Goal: Task Accomplishment & Management: Complete application form

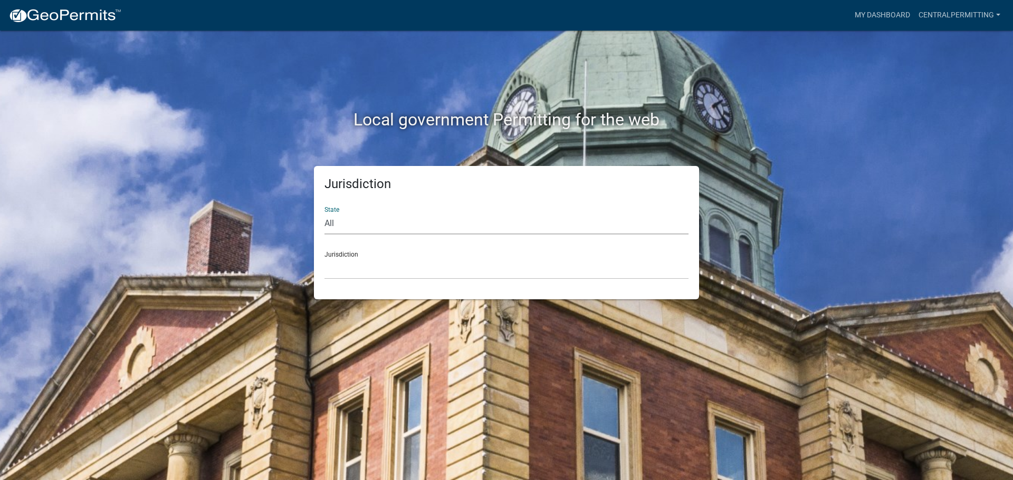
click at [374, 214] on select "All [US_STATE] [US_STATE] [US_STATE] [US_STATE] [US_STATE] [US_STATE] [US_STATE…" at bounding box center [506, 224] width 364 height 22
select select "[US_STATE]"
click at [324, 213] on select "All [US_STATE] [US_STATE] [US_STATE] [US_STATE] [US_STATE] [US_STATE] [US_STATE…" at bounding box center [506, 224] width 364 height 22
click at [379, 275] on select "City of [GEOGRAPHIC_DATA], [US_STATE] City of [GEOGRAPHIC_DATA], [US_STATE] Cit…" at bounding box center [506, 269] width 364 height 22
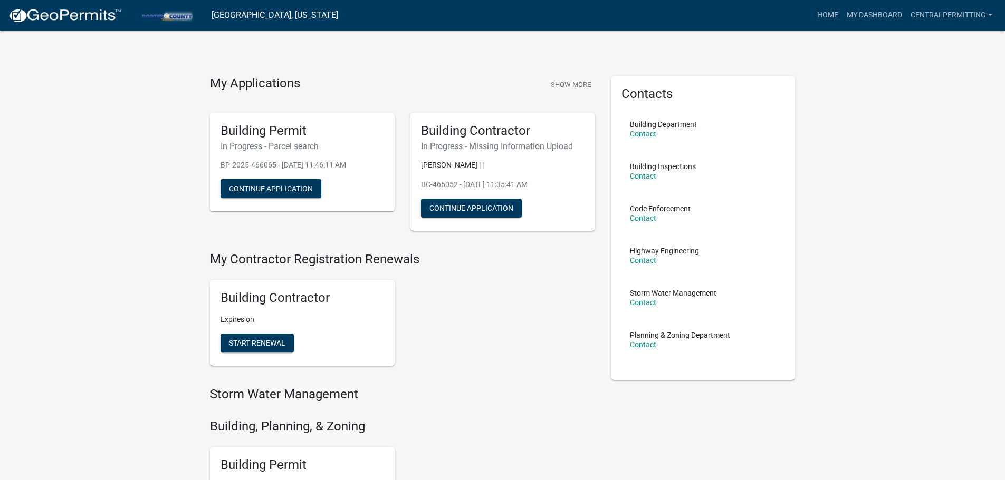
scroll to position [211, 0]
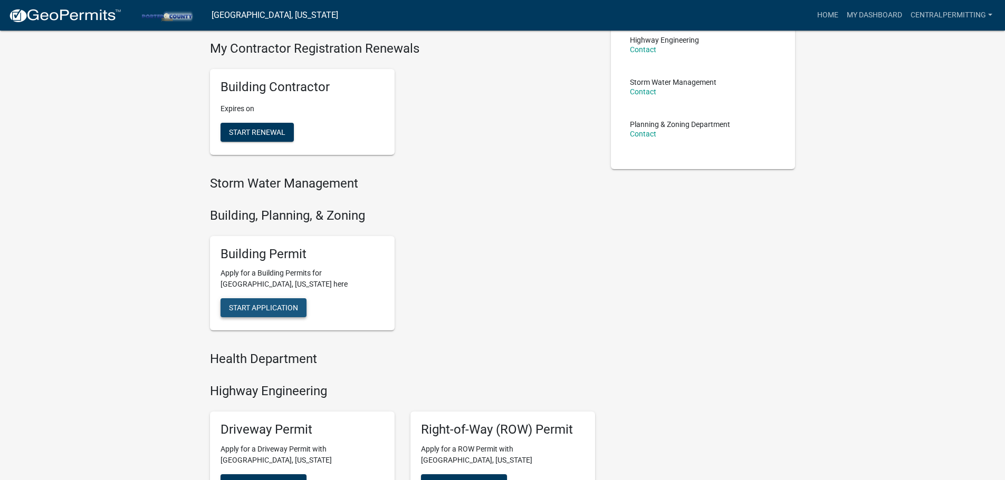
click at [272, 307] on span "Start Application" at bounding box center [263, 308] width 69 height 8
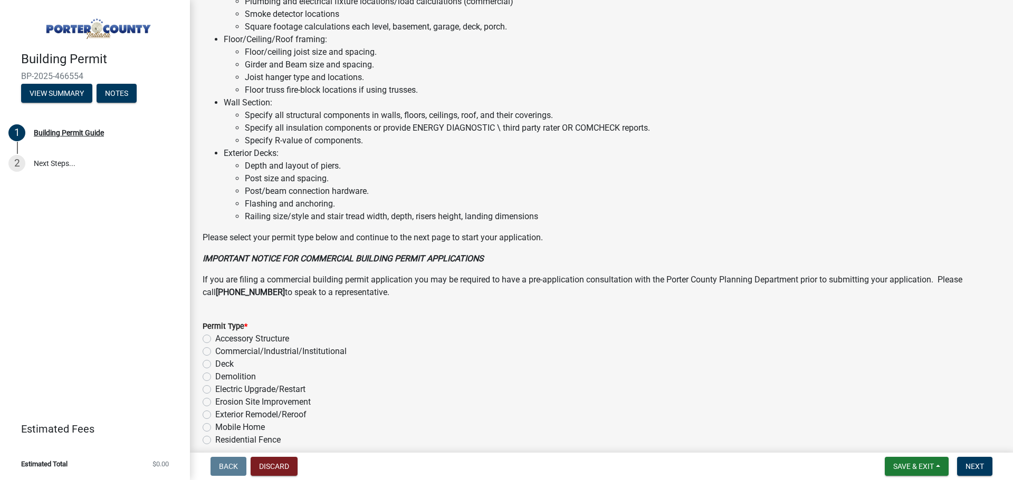
scroll to position [713, 0]
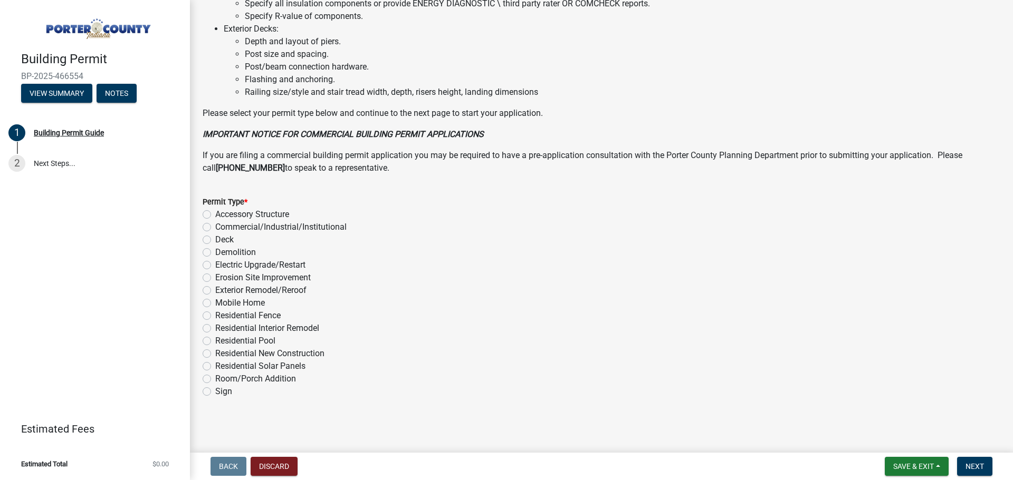
click at [215, 292] on label "Exterior Remodel/Reroof" at bounding box center [260, 290] width 91 height 13
click at [215, 291] on input "Exterior Remodel/Reroof" at bounding box center [218, 287] width 7 height 7
radio input "true"
click at [973, 466] on span "Next" at bounding box center [974, 467] width 18 height 8
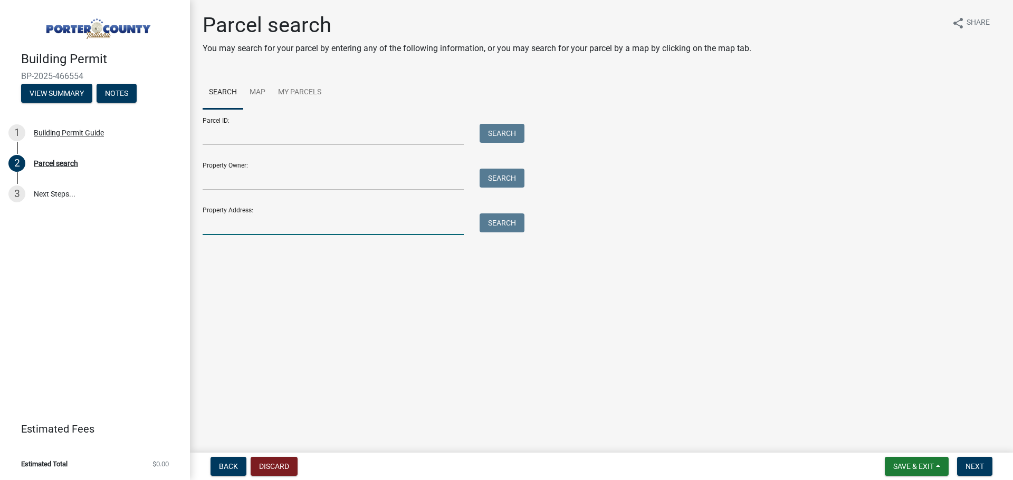
click at [277, 223] on input "Property Address:" at bounding box center [333, 225] width 261 height 22
click at [321, 226] on input "Property Address:" at bounding box center [333, 225] width 261 height 22
type input "436 [DEMOGRAPHIC_DATA] E"
click at [507, 222] on button "Search" at bounding box center [501, 223] width 45 height 19
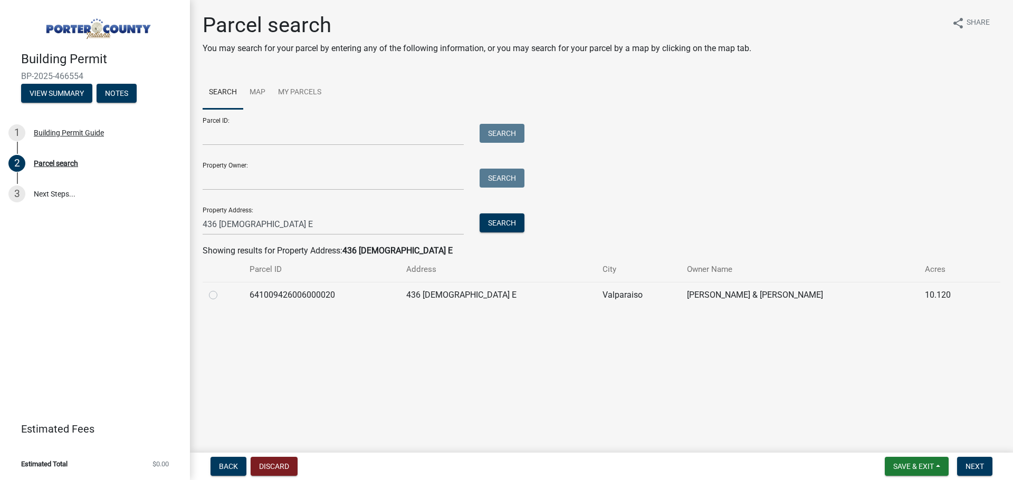
click at [222, 289] on label at bounding box center [222, 289] width 0 height 0
click at [222, 295] on input "radio" at bounding box center [225, 292] width 7 height 7
radio input "true"
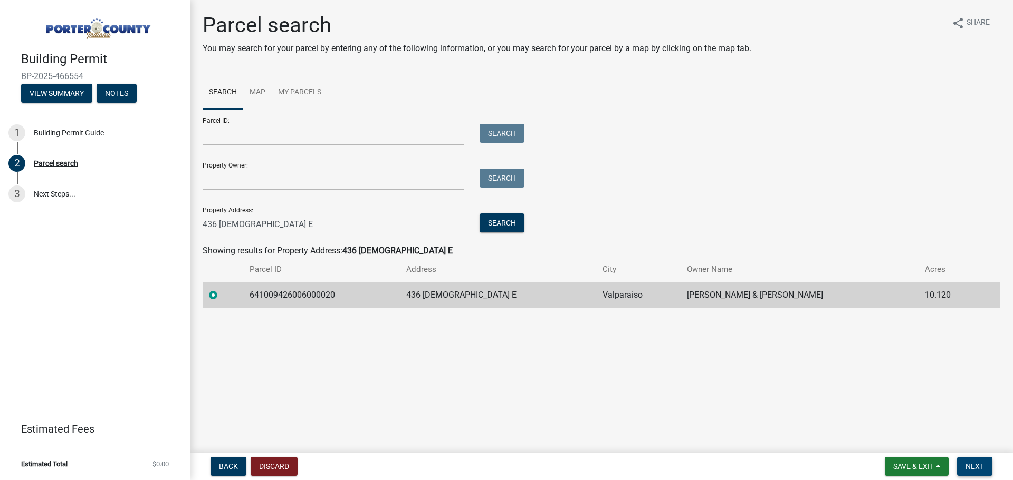
click at [970, 464] on span "Next" at bounding box center [974, 467] width 18 height 8
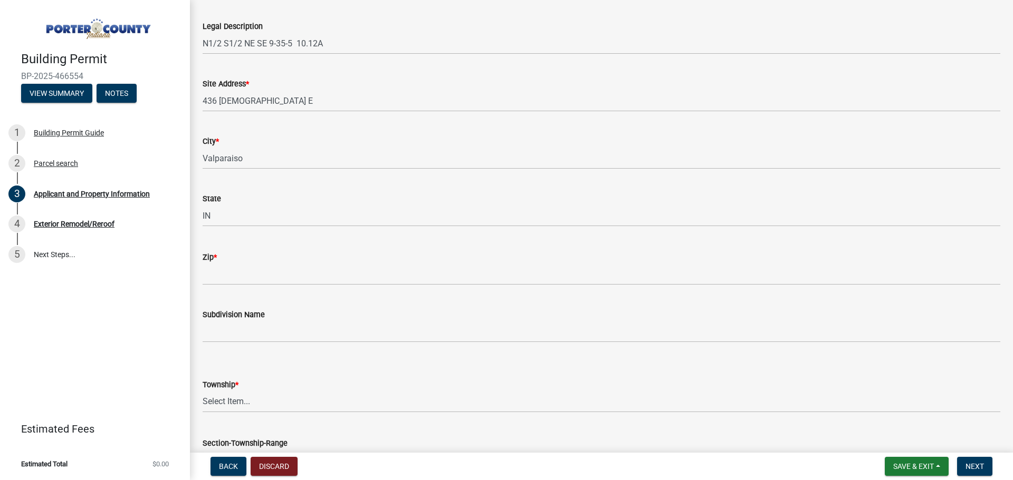
scroll to position [211, 0]
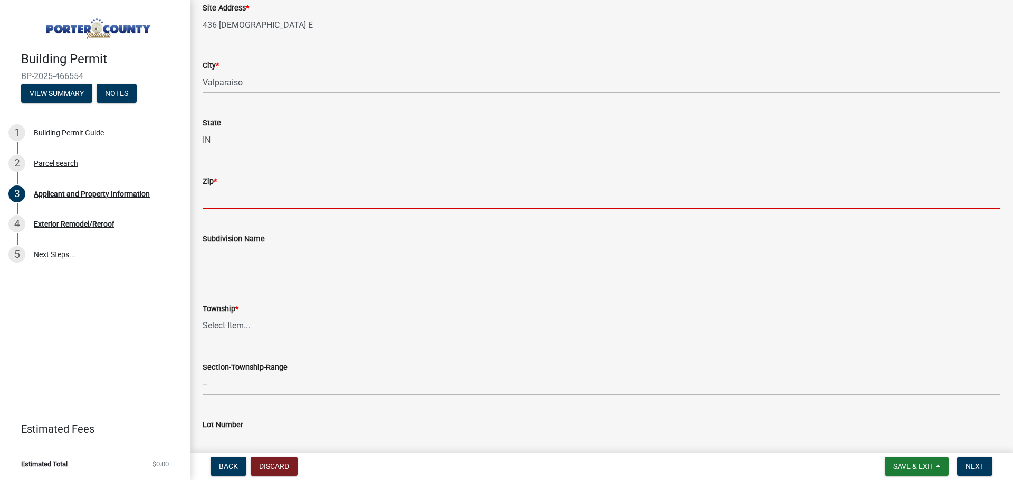
click at [237, 194] on input "Zip *" at bounding box center [601, 199] width 797 height 22
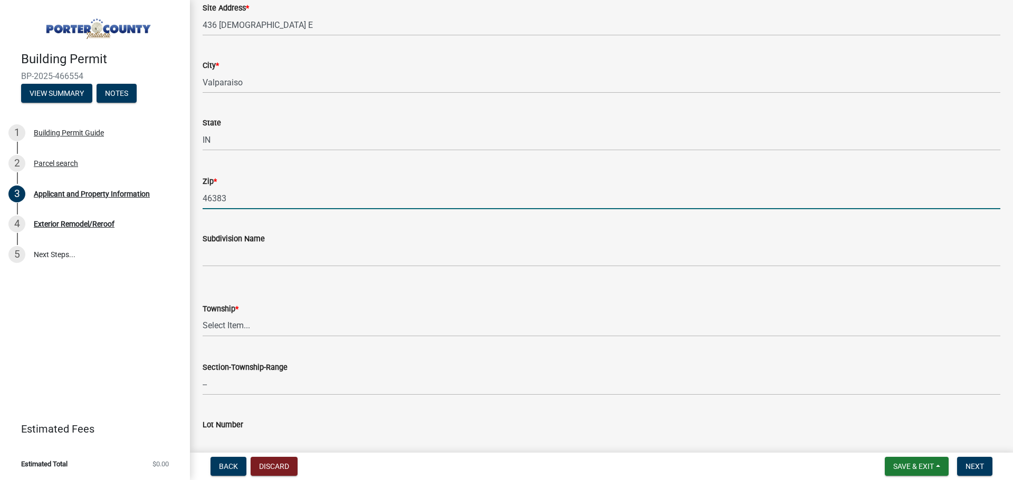
type input "46383"
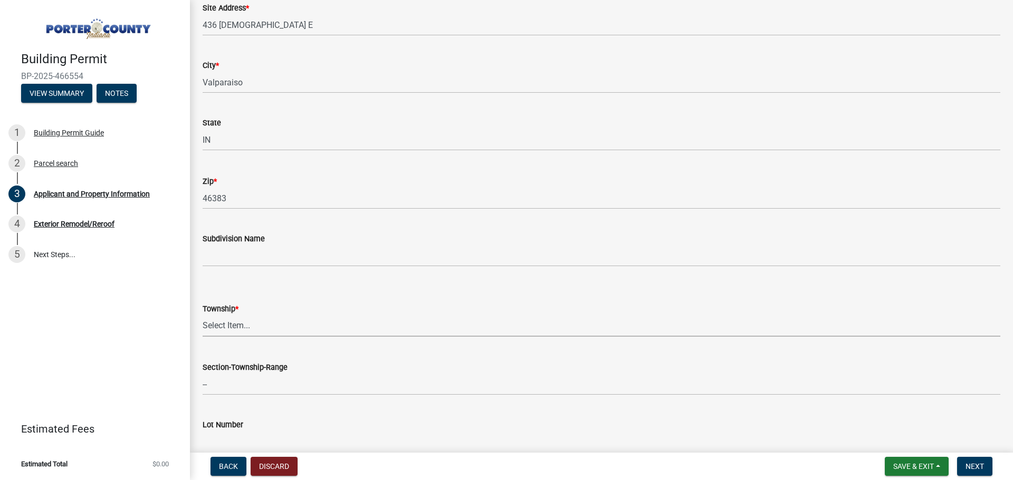
click at [270, 321] on select "Select Item... [PERSON_NAME][GEOGRAPHIC_DATA] [PERSON_NAME][GEOGRAPHIC_DATA] [G…" at bounding box center [601, 326] width 797 height 22
click at [203, 315] on select "Select Item... [PERSON_NAME][GEOGRAPHIC_DATA] [PERSON_NAME][GEOGRAPHIC_DATA] [G…" at bounding box center [601, 326] width 797 height 22
select select "eebc071e-620a-4db8-83e9-cb6b194c67e9"
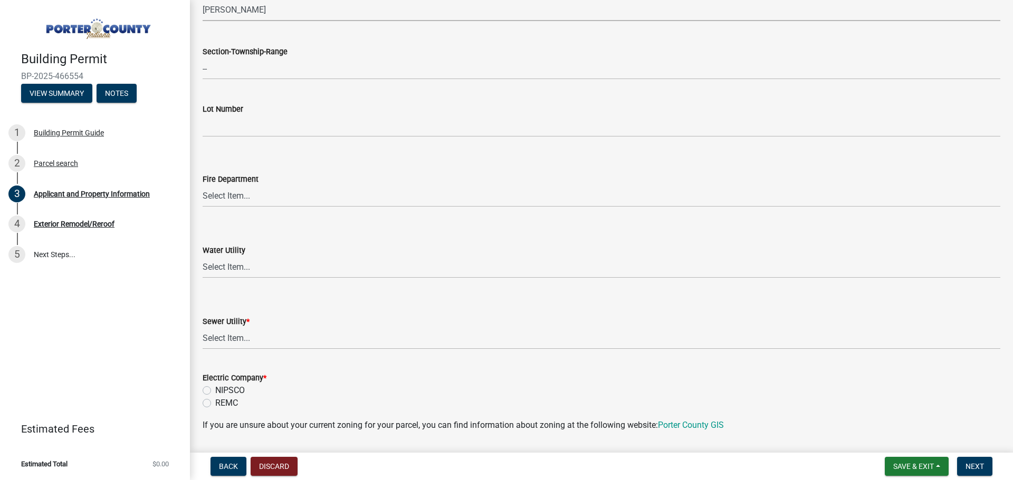
scroll to position [527, 0]
click at [329, 342] on select "Select Item... Aqua [US_STATE] Inc Damon Run Falling Waters Lake Eliza - LEACD …" at bounding box center [601, 339] width 797 height 22
click at [203, 328] on select "Select Item... Aqua [US_STATE] Inc Damon Run Falling Waters Lake Eliza - LEACD …" at bounding box center [601, 339] width 797 height 22
select select "ea6751d4-6bf7-4a16-89ee-f7801ab82aa1"
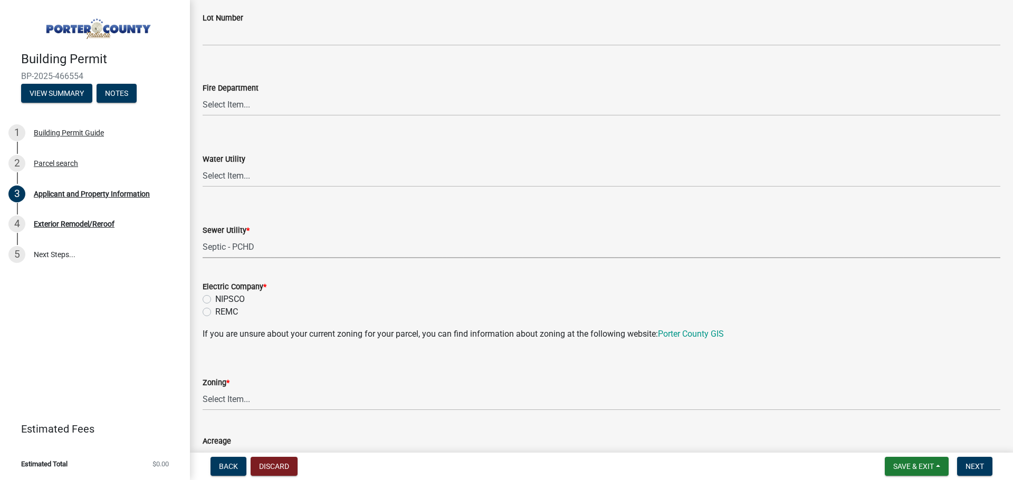
scroll to position [633, 0]
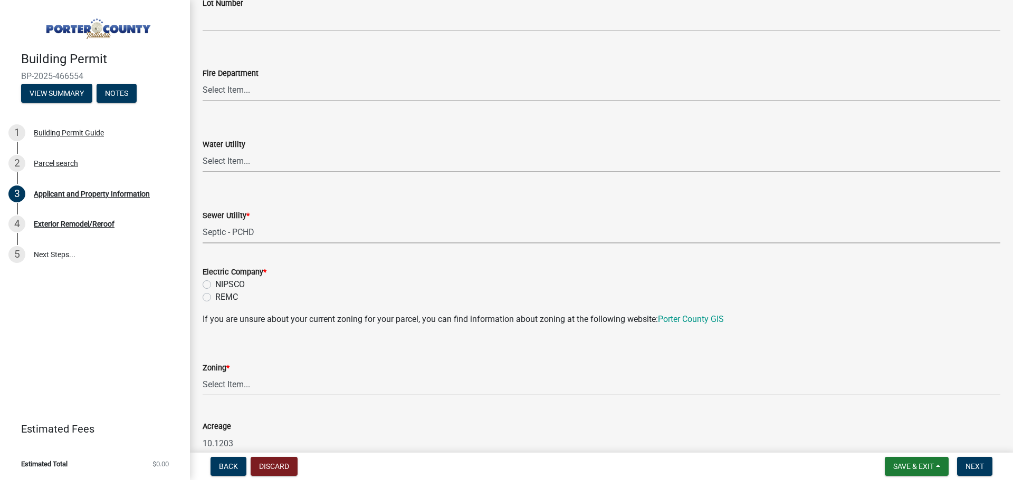
click at [215, 285] on label "NIPSCO" at bounding box center [230, 284] width 30 height 13
click at [215, 285] on input "NIPSCO" at bounding box center [218, 281] width 7 height 7
radio input "true"
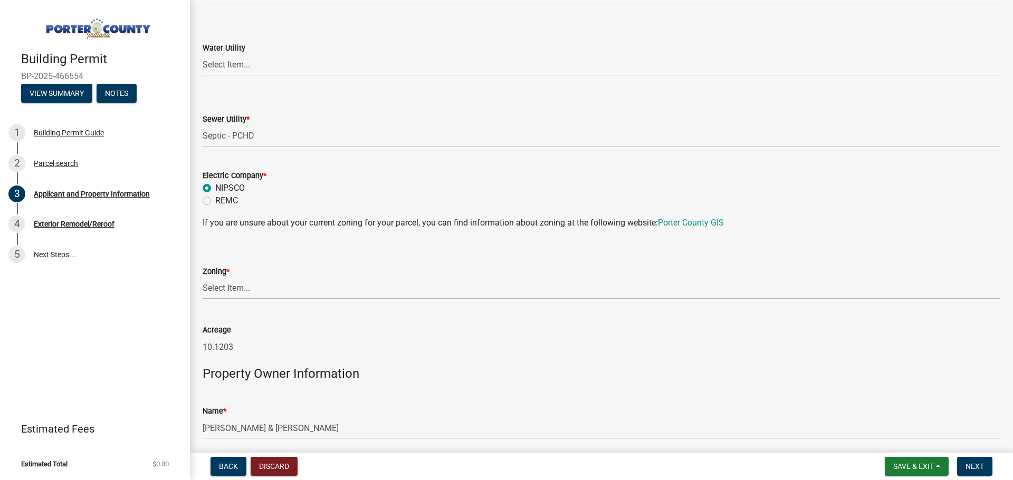
scroll to position [738, 0]
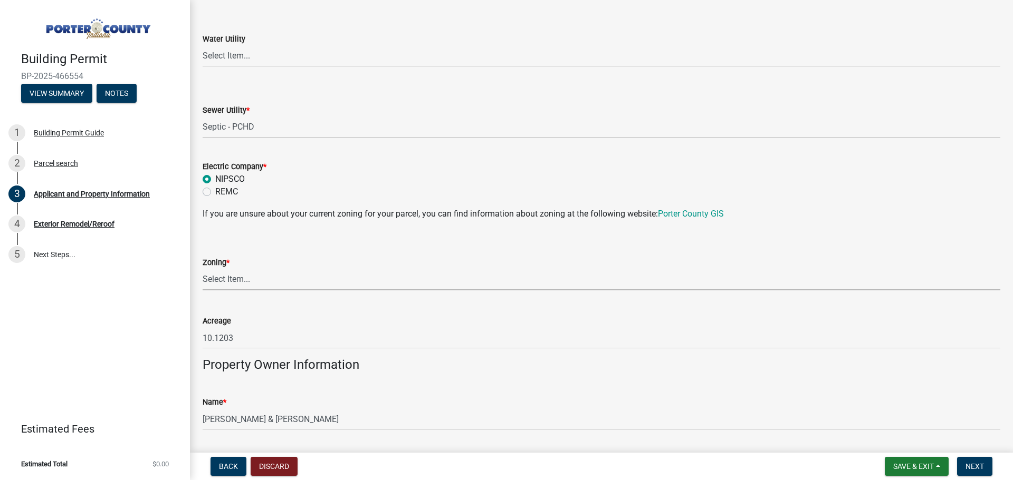
click at [276, 285] on select "Select Item... A1 A2 CH CM CN I1 I2 I3 IN MP OT P1 P2 PUD R1 R2 R3 R4 RL RR" at bounding box center [601, 280] width 797 height 22
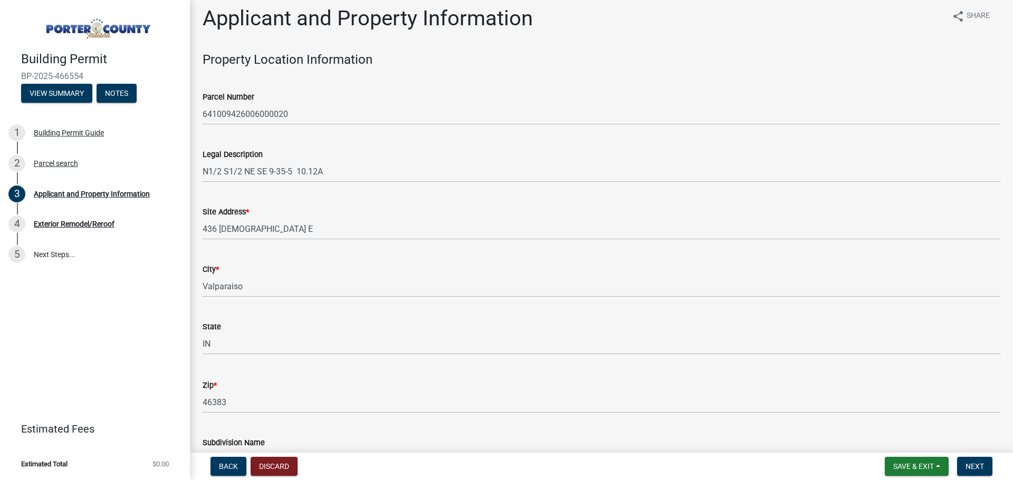
scroll to position [0, 0]
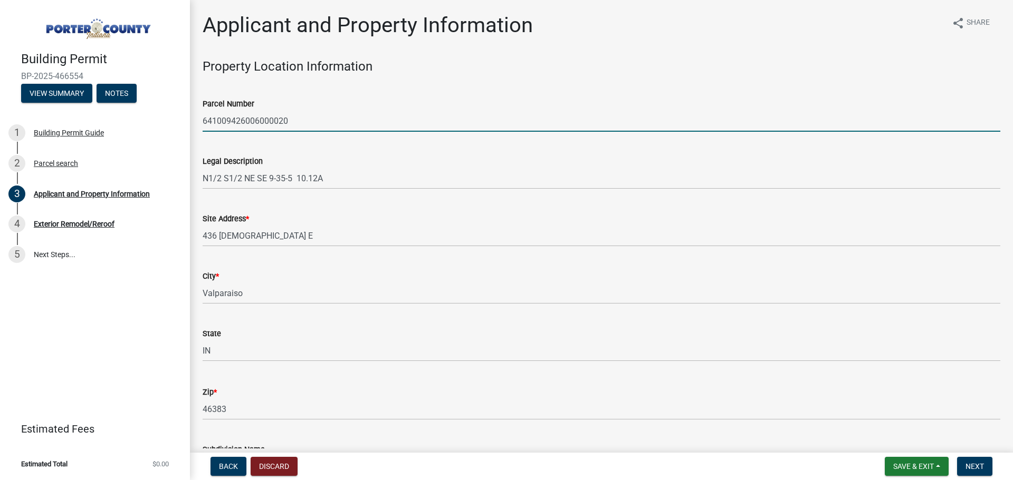
click at [248, 120] on input "641009426006000020" at bounding box center [601, 121] width 797 height 22
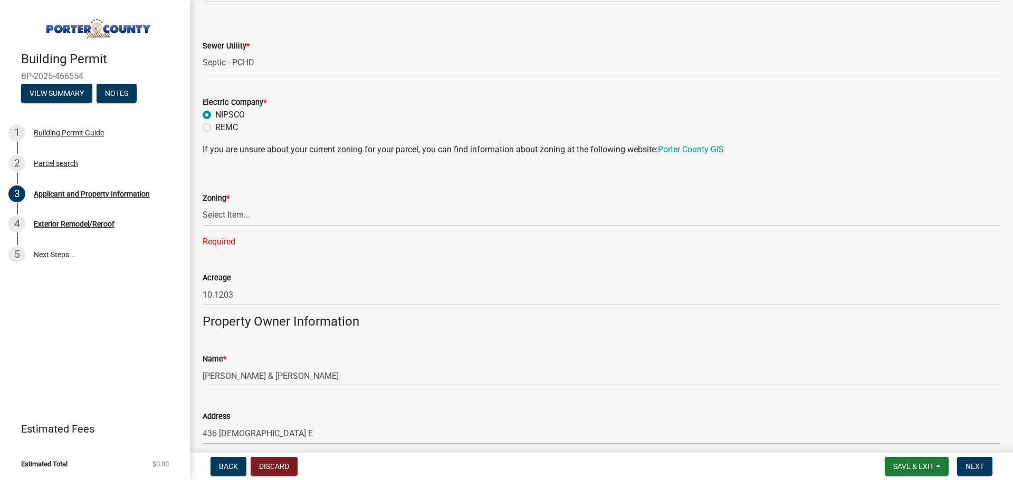
scroll to position [738, 0]
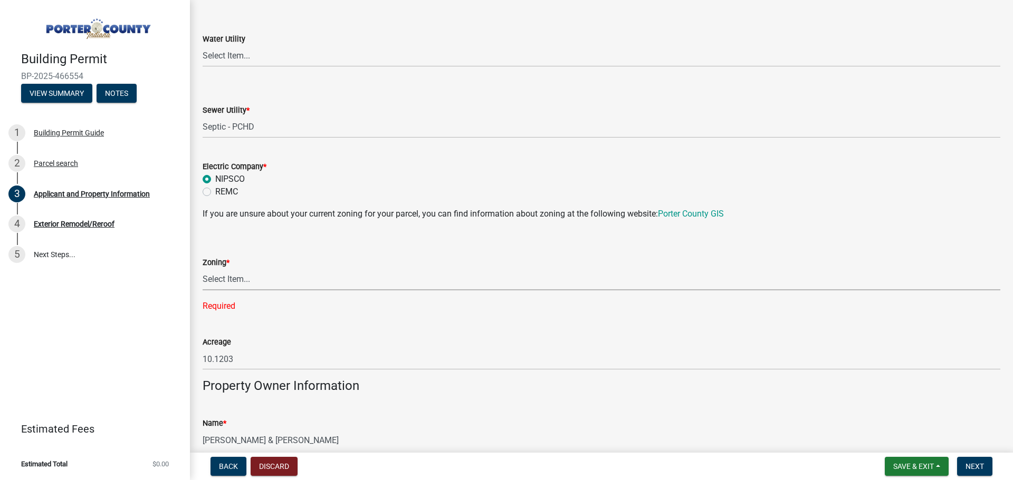
click at [255, 276] on select "Select Item... A1 A2 CH CM CN I1 I2 I3 IN MP OT P1 P2 PUD R1 R2 R3 R4 RL RR" at bounding box center [601, 280] width 797 height 22
click at [278, 304] on div "Required" at bounding box center [601, 306] width 797 height 13
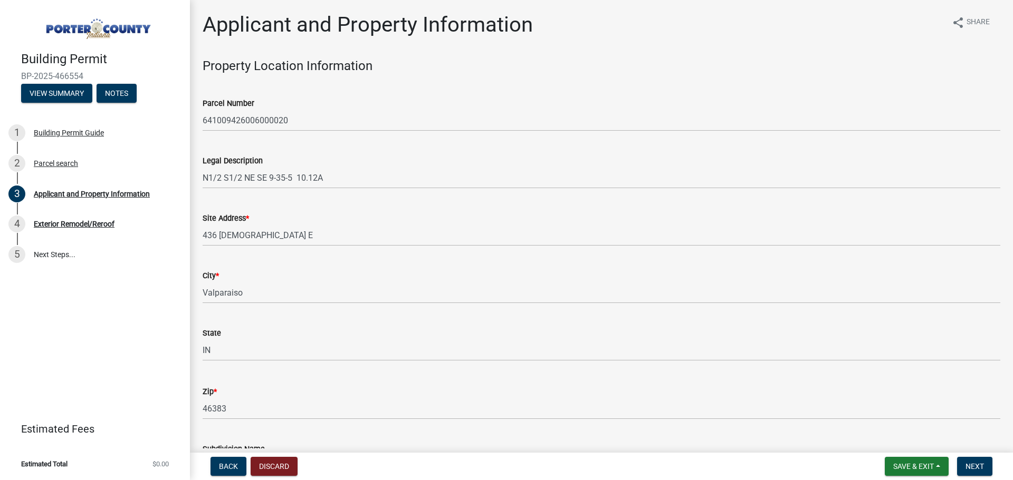
scroll to position [0, 0]
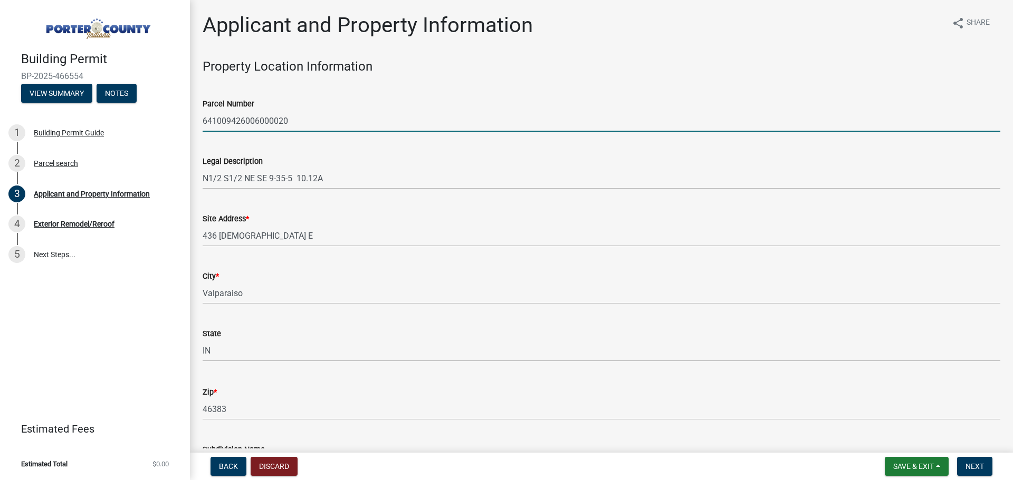
click at [266, 118] on input "641009426006000020" at bounding box center [601, 121] width 797 height 22
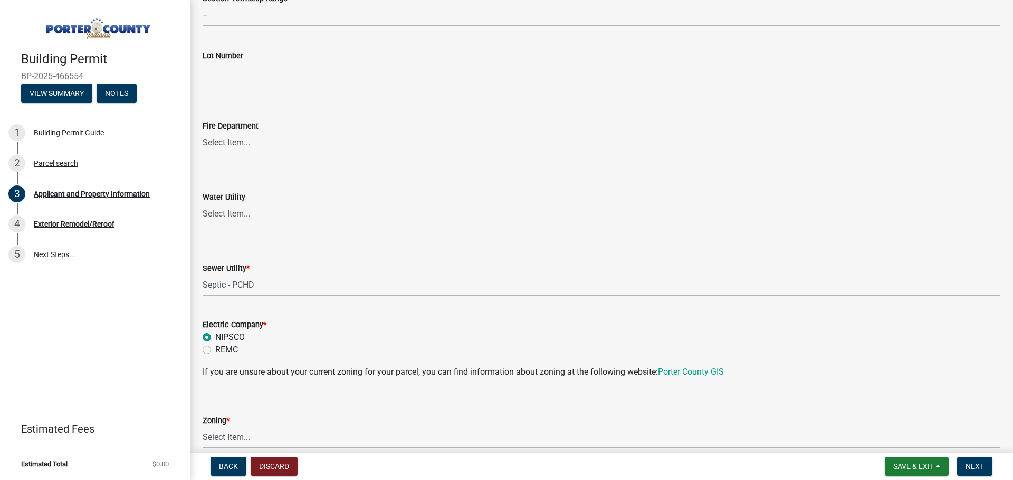
scroll to position [844, 0]
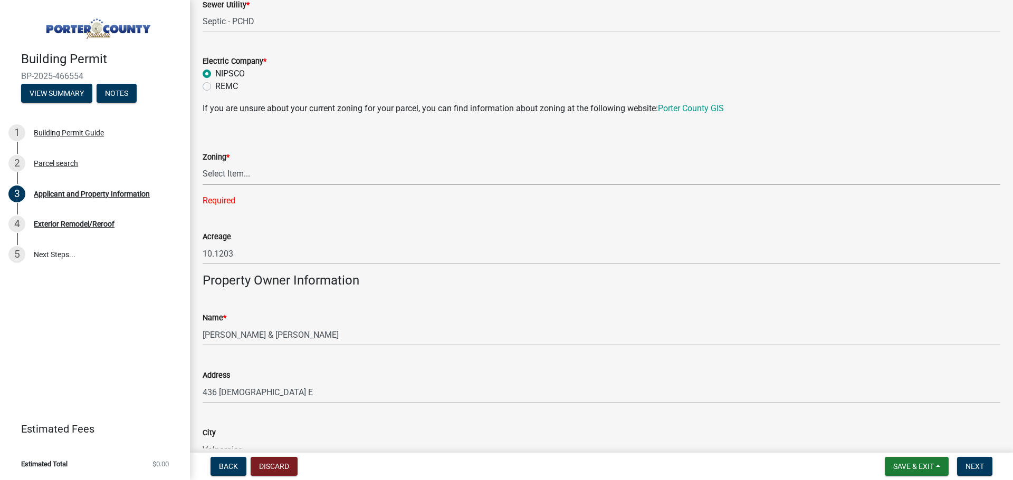
drag, startPoint x: 276, startPoint y: 163, endPoint x: 275, endPoint y: 171, distance: 8.0
click at [276, 163] on select "Select Item... A1 A2 CH CM CN I1 I2 I3 IN MP OT P1 P2 PUD R1 R2 R3 R4 RL RR" at bounding box center [601, 174] width 797 height 22
click at [203, 163] on select "Select Item... A1 A2 CH CM CN I1 I2 I3 IN MP OT P1 P2 PUD R1 R2 R3 R4 RL RR" at bounding box center [601, 174] width 797 height 22
select select "271bd504-2c49-4a3f-937e-0db1d3436bac"
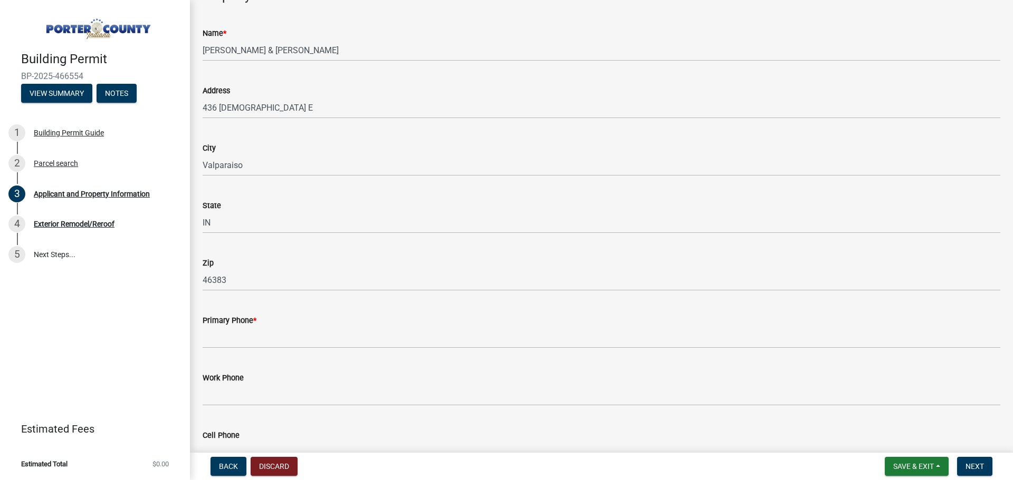
scroll to position [1160, 0]
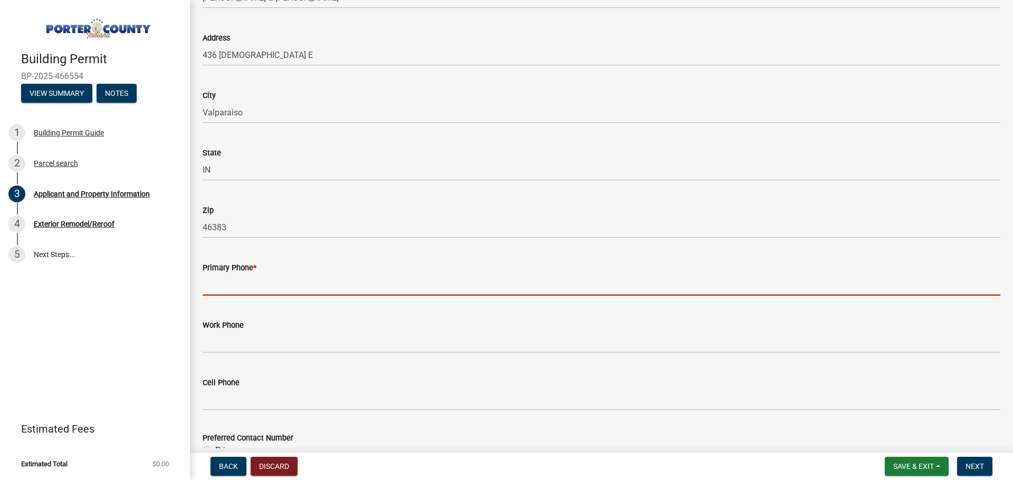
click at [270, 278] on input "Primary Phone *" at bounding box center [601, 285] width 797 height 22
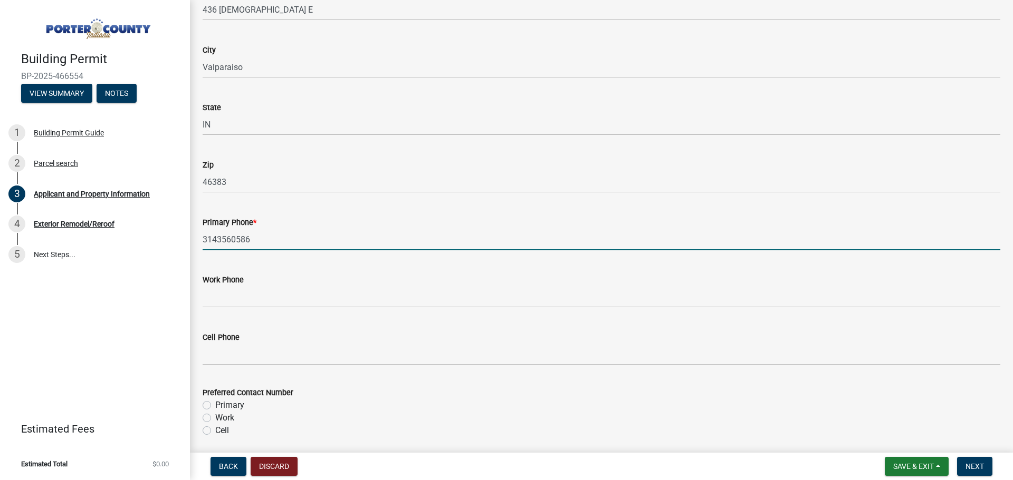
scroll to position [1266, 0]
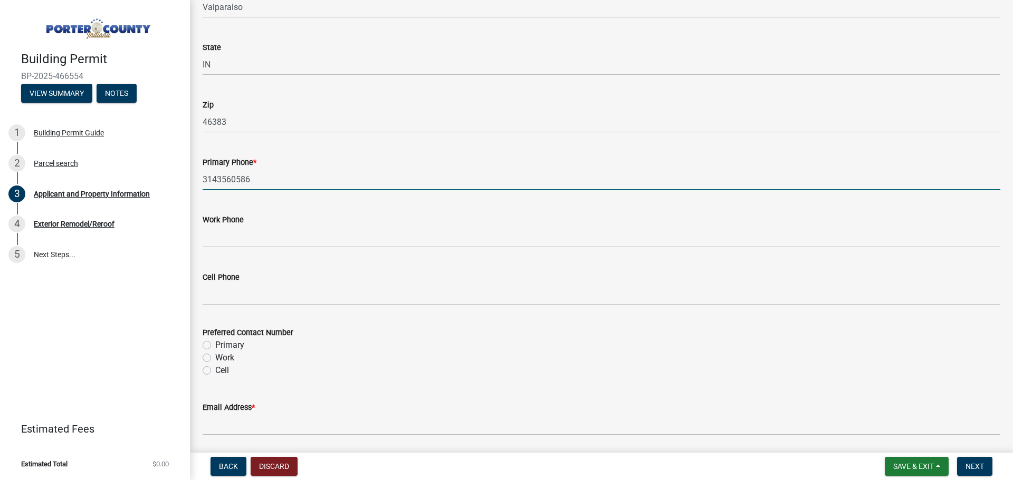
type input "3143560586"
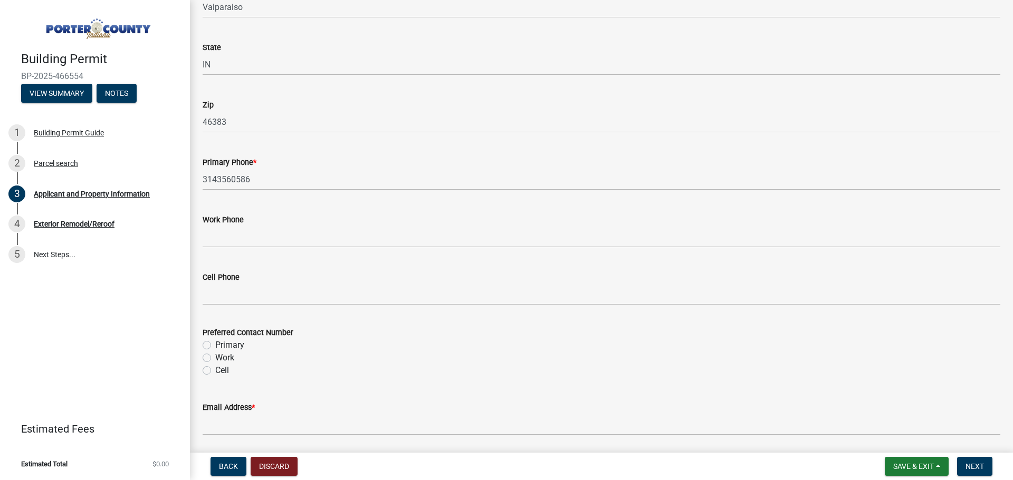
click at [243, 343] on label "Primary" at bounding box center [229, 345] width 29 height 13
click at [222, 343] on input "Primary" at bounding box center [218, 342] width 7 height 7
radio input "true"
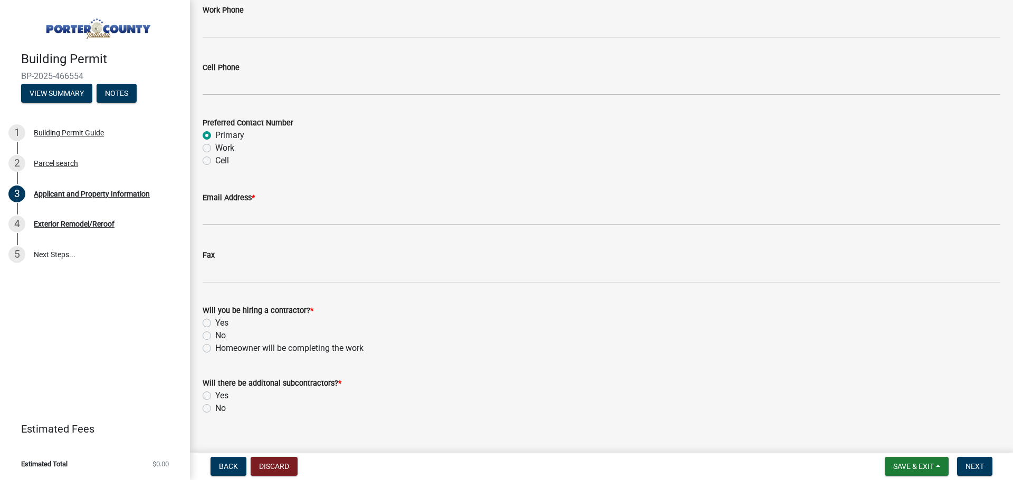
scroll to position [1477, 0]
click at [310, 225] on wm-data-entity-input "Email Address *" at bounding box center [601, 204] width 797 height 57
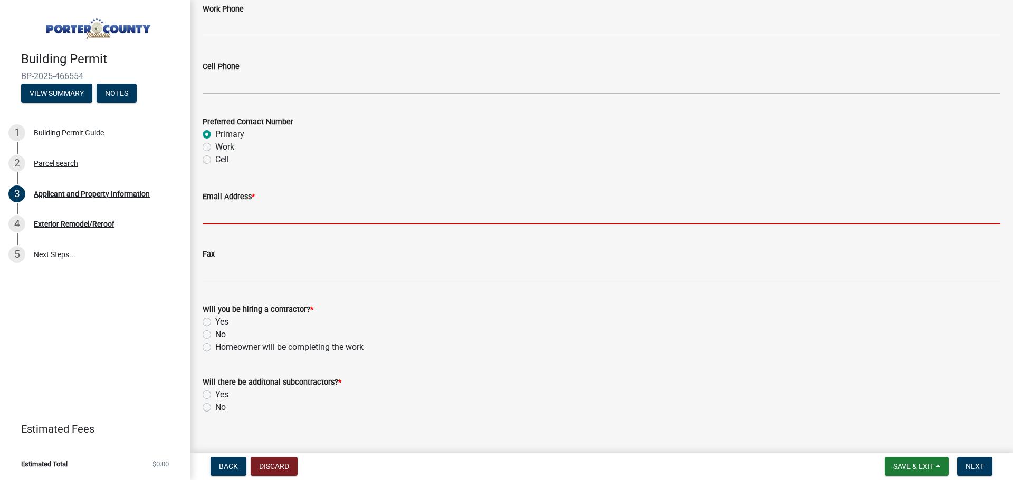
click at [310, 214] on input "Email Address *" at bounding box center [601, 214] width 797 height 22
paste input "[PERSON_NAME][EMAIL_ADDRESS][DOMAIN_NAME]"
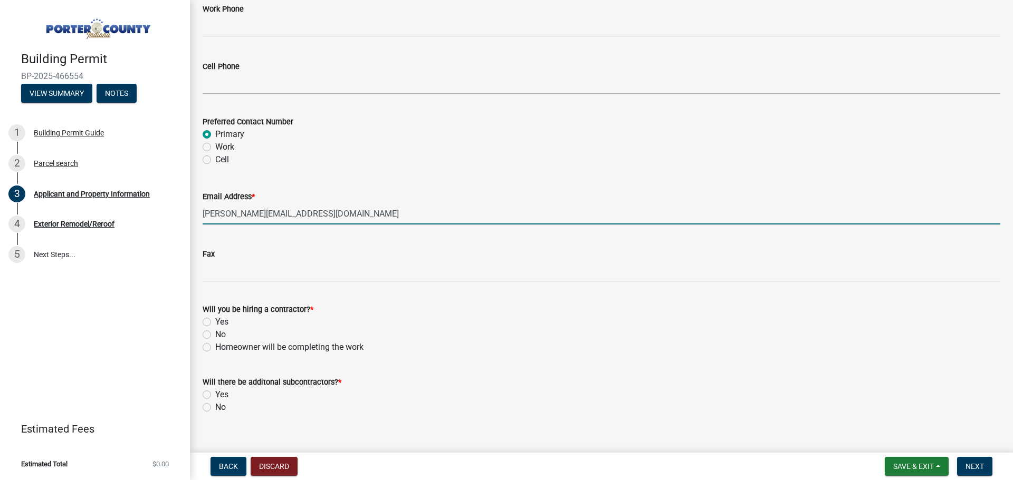
type input "[PERSON_NAME][EMAIL_ADDRESS][DOMAIN_NAME]"
click at [219, 317] on label "Yes" at bounding box center [221, 322] width 13 height 13
click at [219, 317] on input "Yes" at bounding box center [218, 319] width 7 height 7
radio input "true"
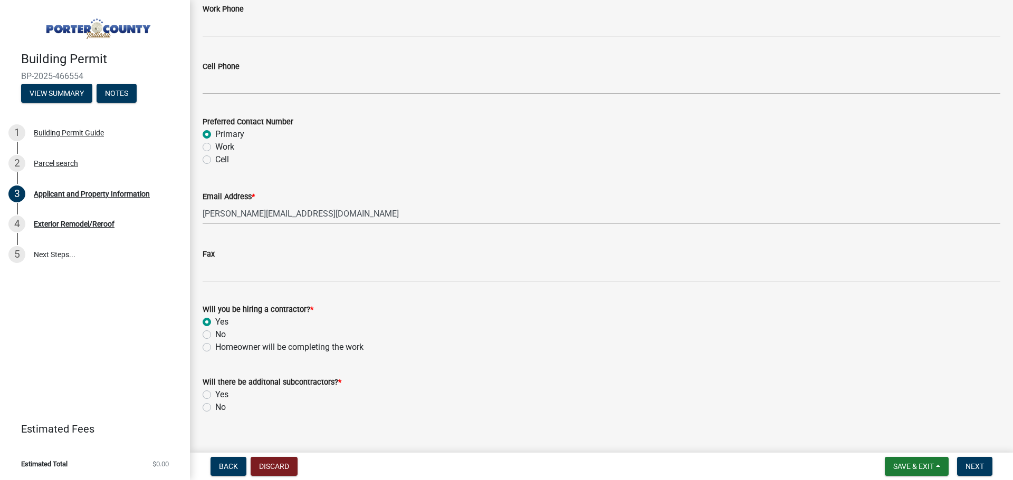
click at [215, 407] on label "No" at bounding box center [220, 407] width 11 height 13
click at [215, 407] on input "No" at bounding box center [218, 404] width 7 height 7
radio input "true"
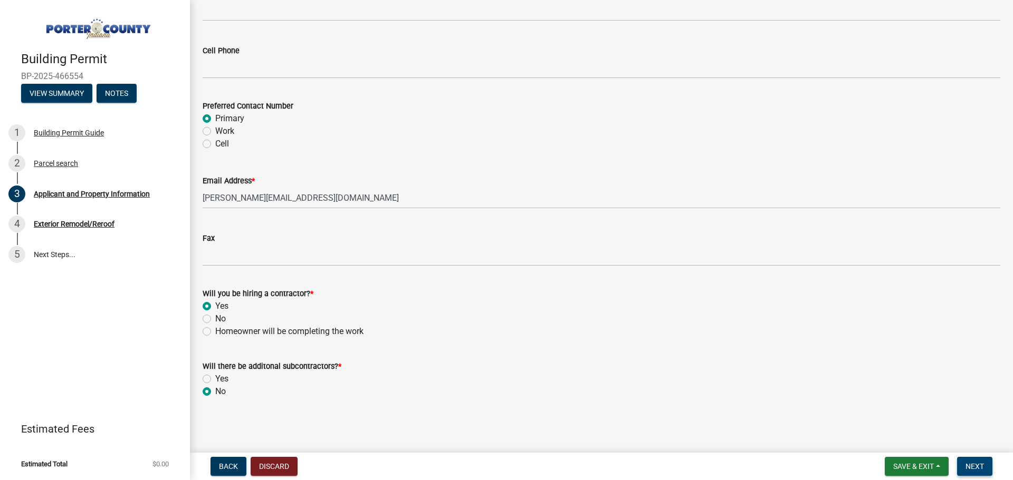
click at [967, 471] on span "Next" at bounding box center [974, 467] width 18 height 8
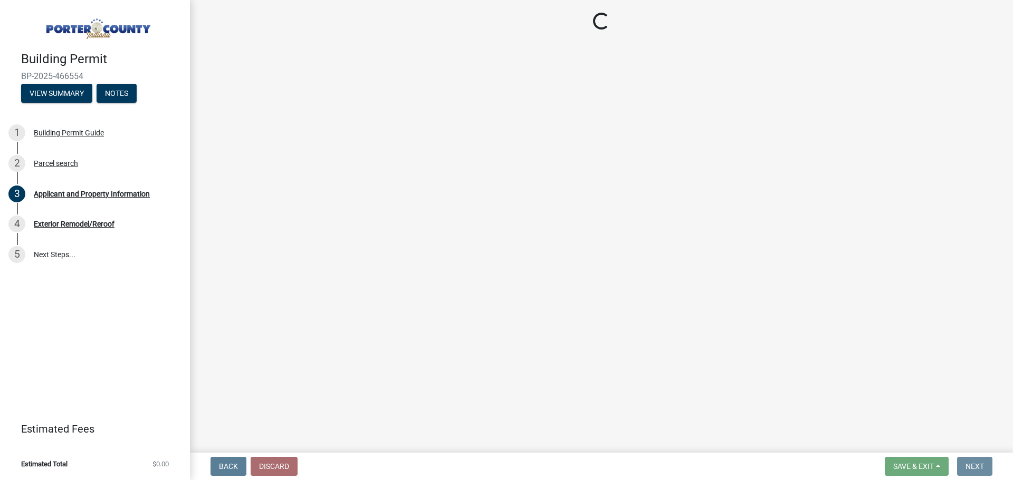
scroll to position [0, 0]
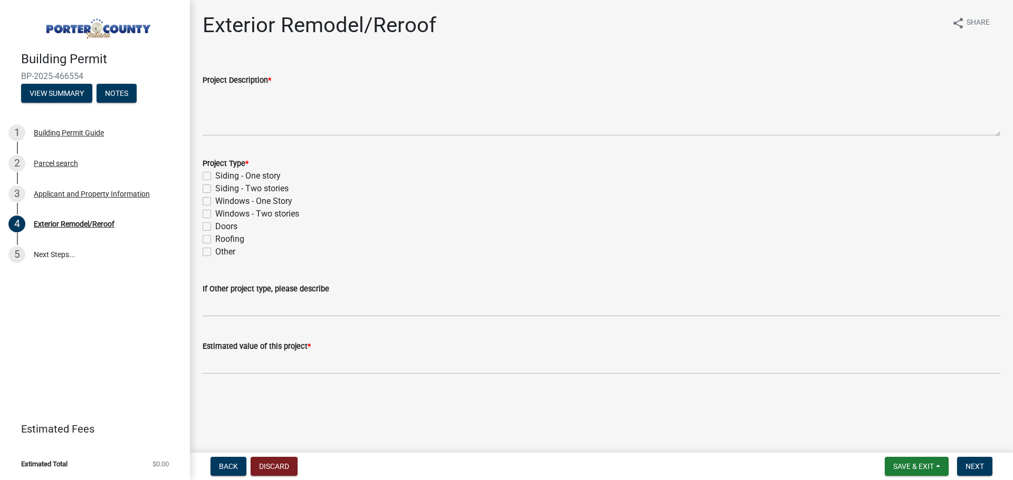
click at [275, 199] on label "Windows - One Story" at bounding box center [253, 201] width 77 height 13
click at [222, 199] on input "Windows - One Story" at bounding box center [218, 198] width 7 height 7
checkbox input "true"
checkbox input "false"
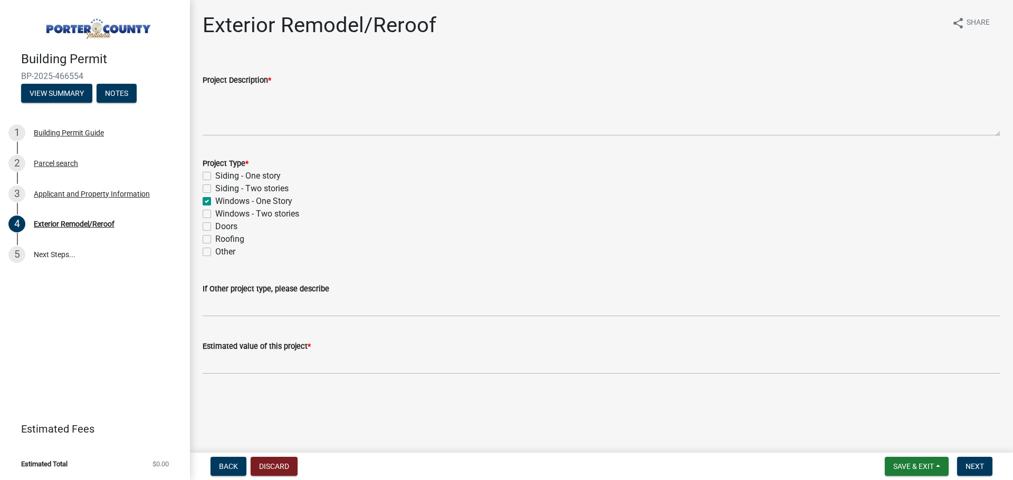
checkbox input "true"
checkbox input "false"
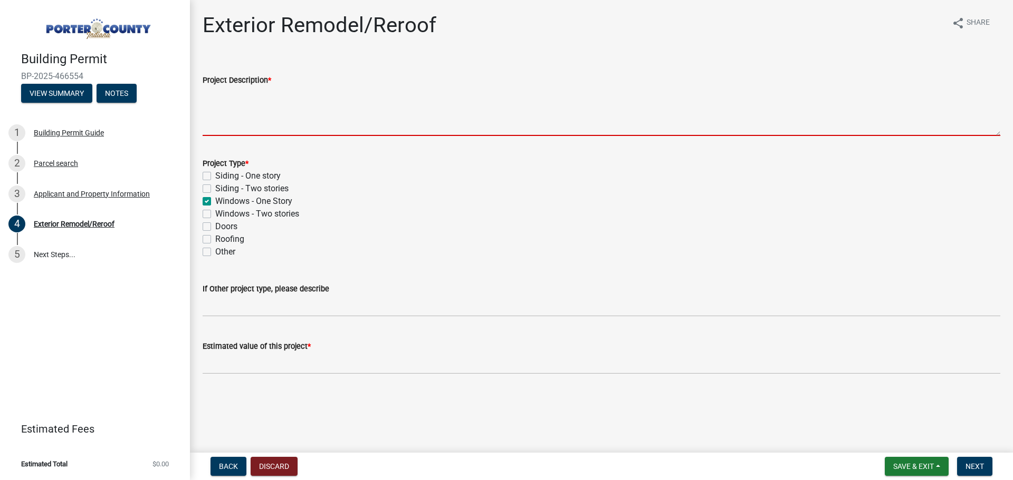
click at [278, 129] on textarea "Project Description *" at bounding box center [601, 111] width 797 height 50
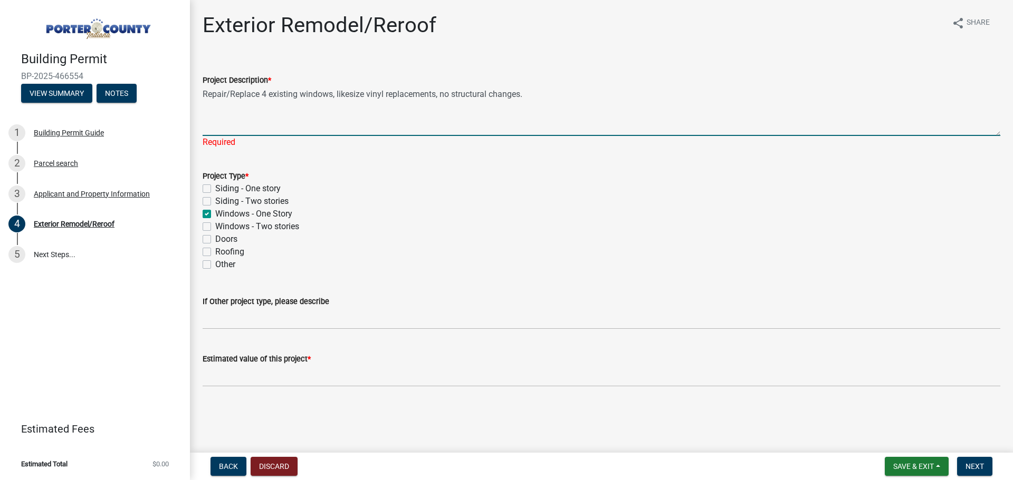
type textarea "Repair/Replace 4 existing windows, likesize vinyl replacements, no structural c…"
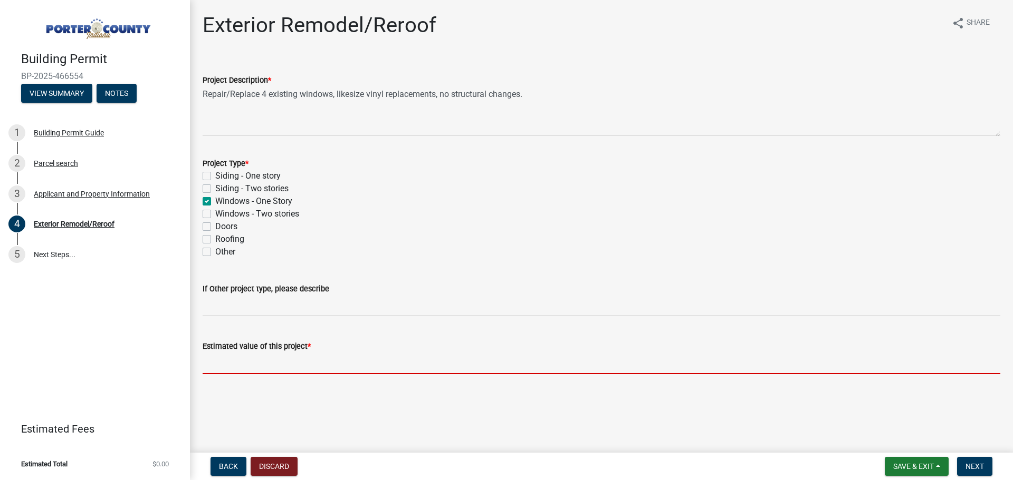
click at [311, 372] on input "text" at bounding box center [601, 364] width 797 height 22
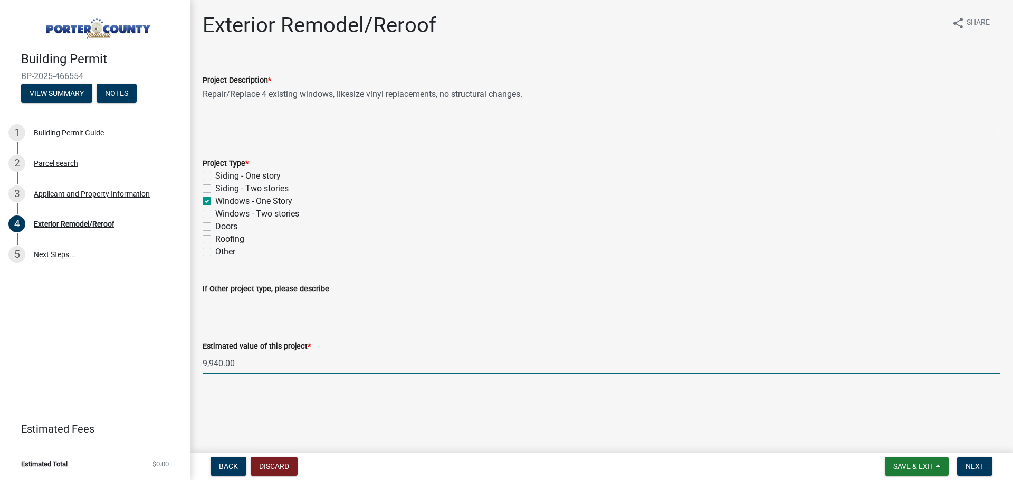
type input "9940"
click at [323, 405] on main "Exterior Remodel/Reroof share Share Project Description * Repair/Replace 4 exis…" at bounding box center [601, 224] width 823 height 449
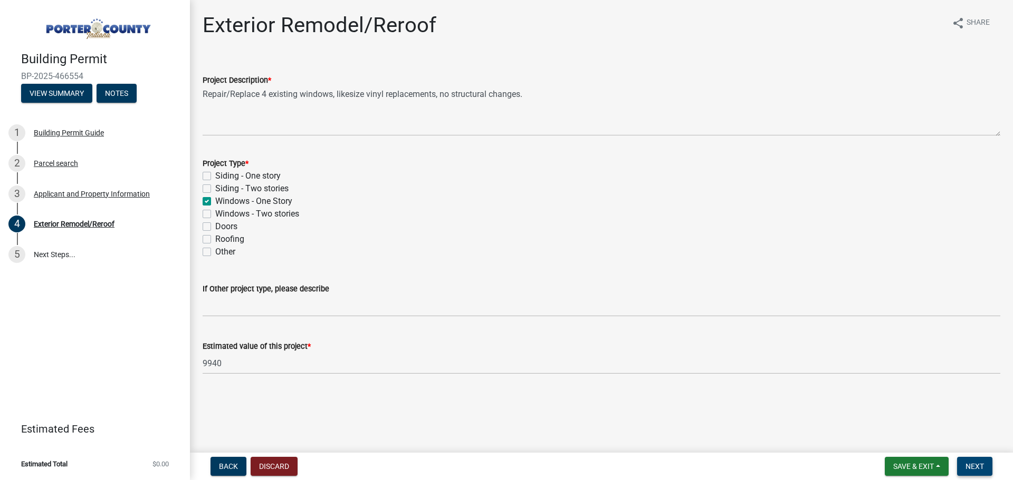
click at [973, 464] on span "Next" at bounding box center [974, 467] width 18 height 8
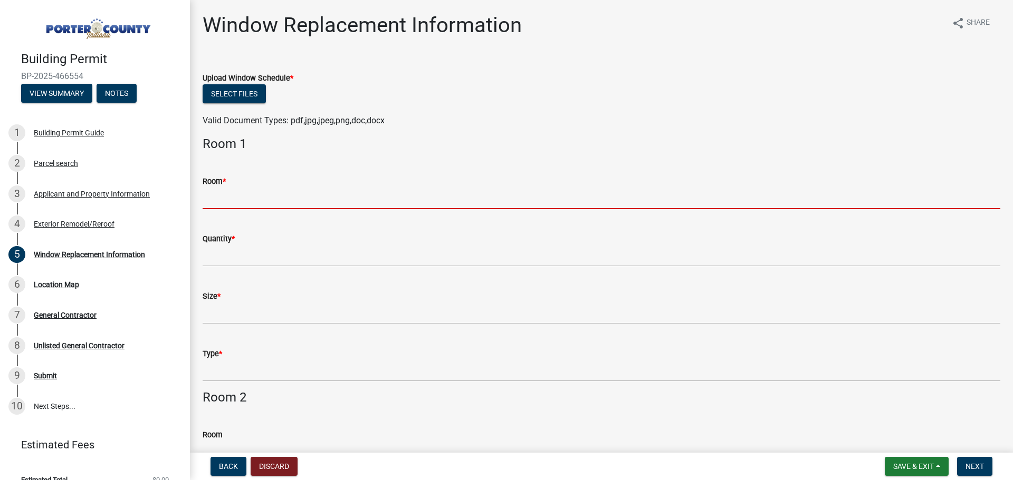
click at [307, 203] on input "Room *" at bounding box center [601, 199] width 797 height 22
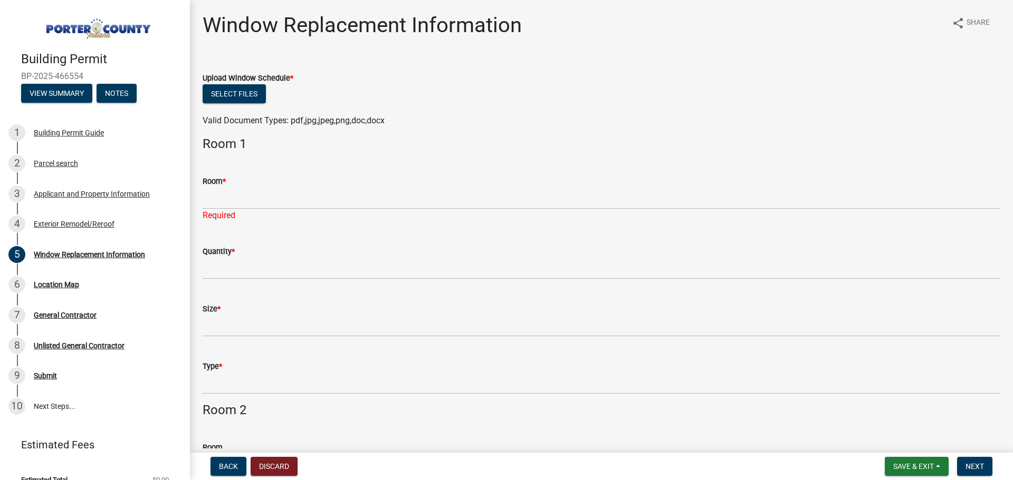
click at [420, 136] on wm-data-entity-input "Upload Window Schedule * Select files Valid Document Types: pdf,jpg,jpeg,png,do…" at bounding box center [601, 98] width 797 height 78
click at [218, 92] on button "Select files" at bounding box center [234, 93] width 63 height 19
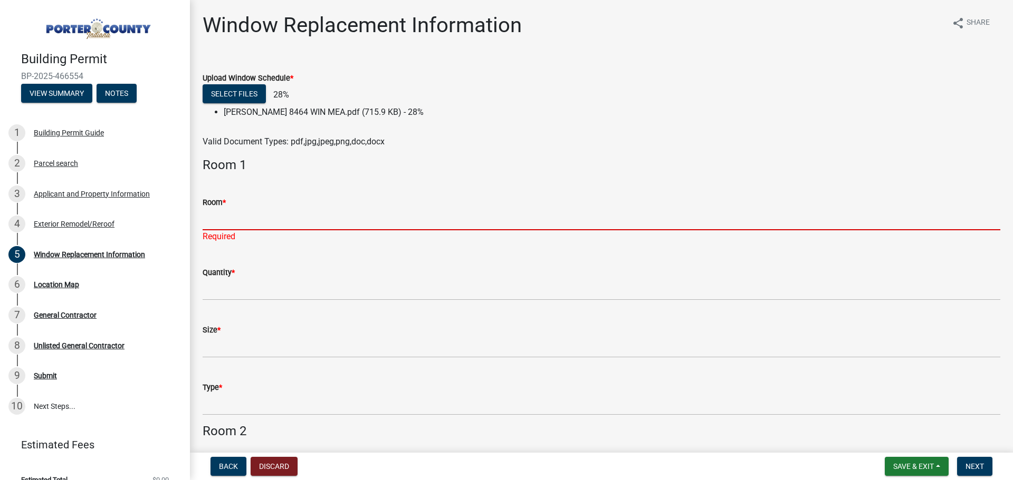
click at [306, 215] on input "Room *" at bounding box center [601, 220] width 797 height 22
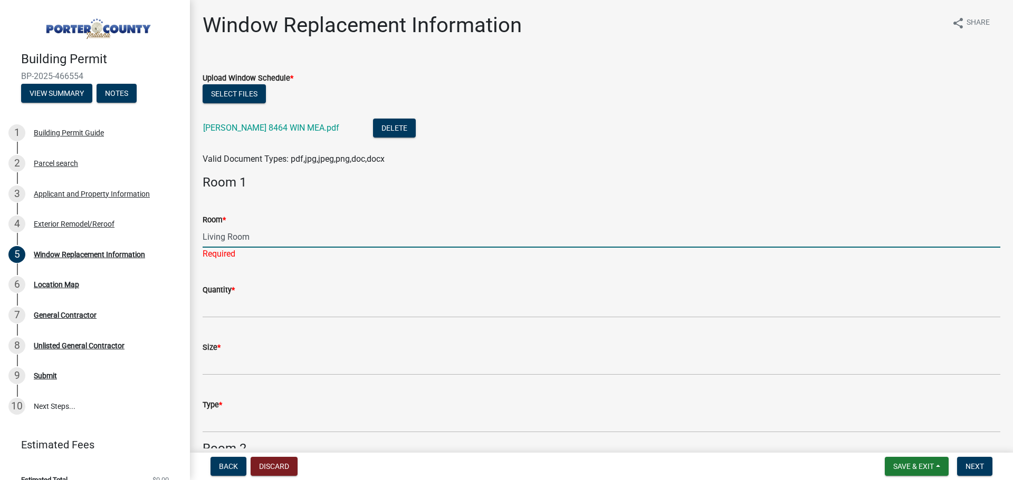
type input "Living Room"
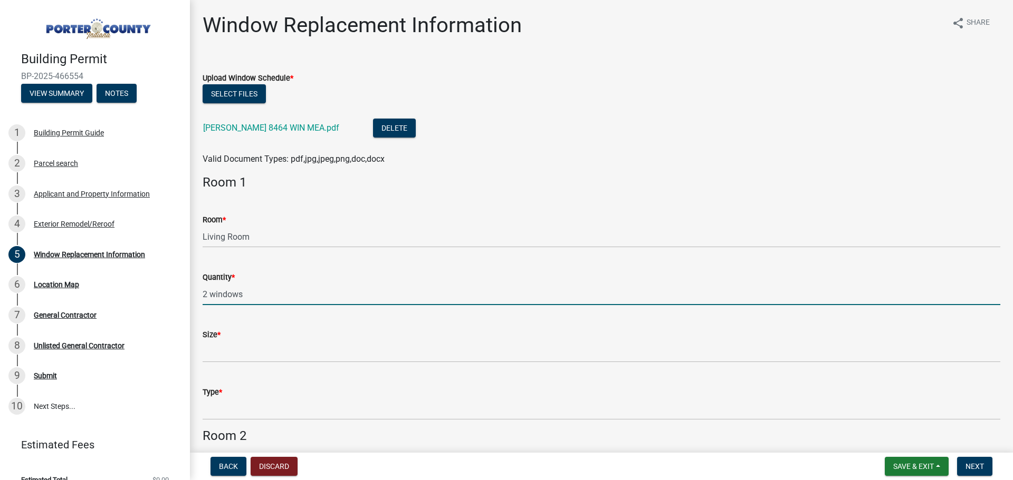
type input "2 windows"
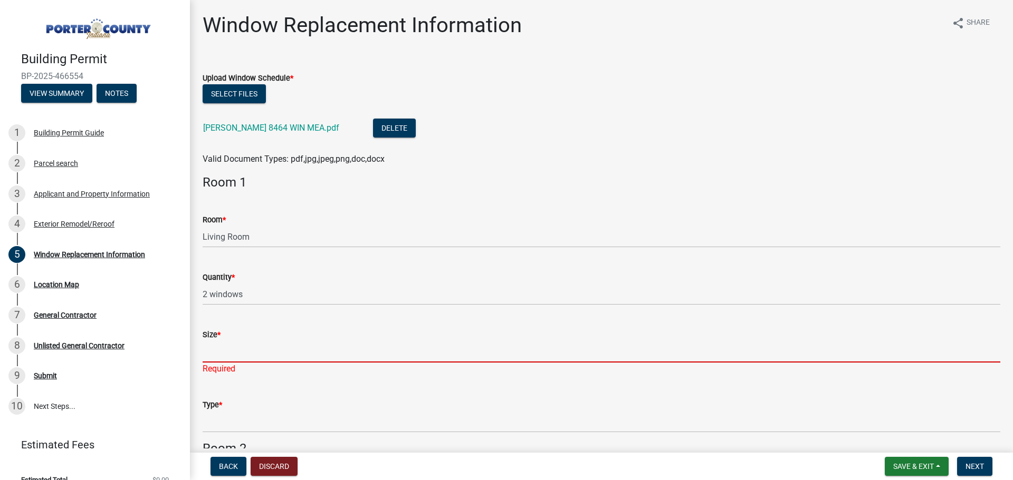
click at [272, 351] on input "Size *" at bounding box center [601, 352] width 797 height 22
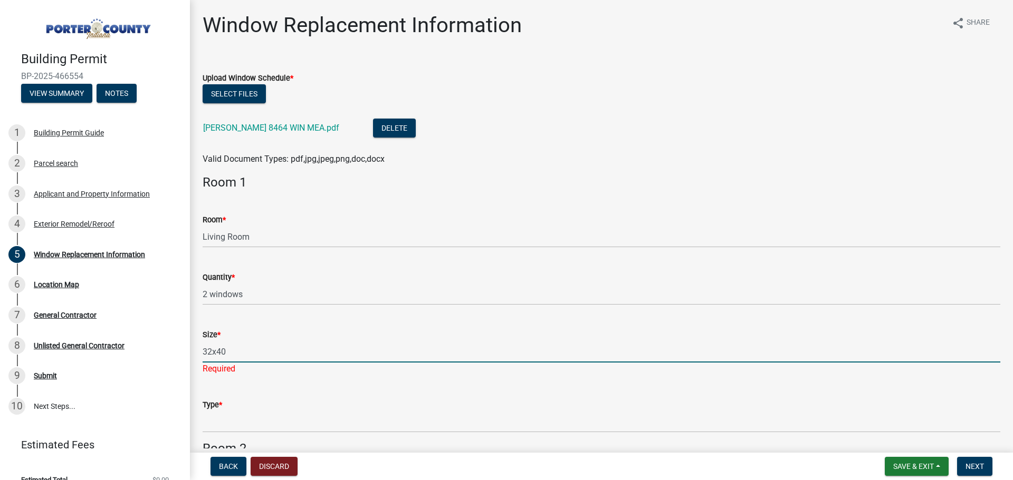
type input "32x40"
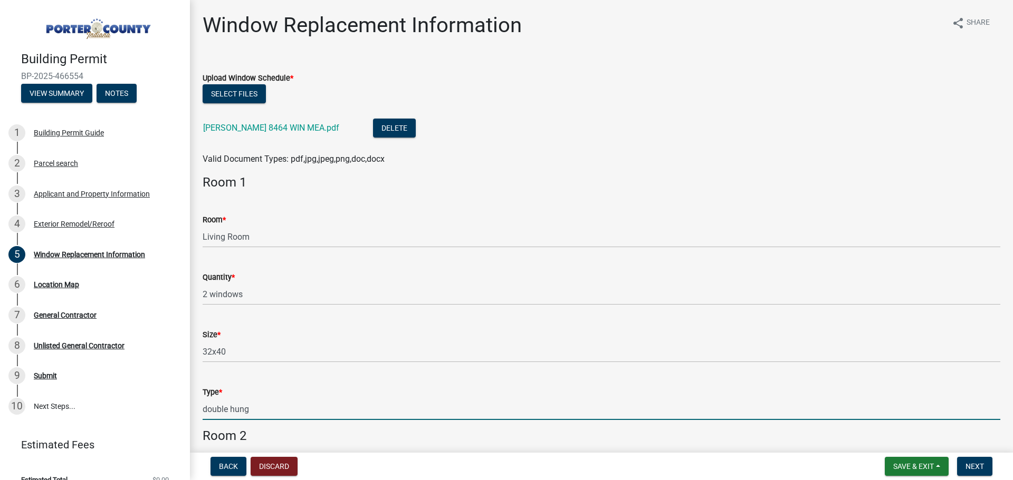
type input "double hung"
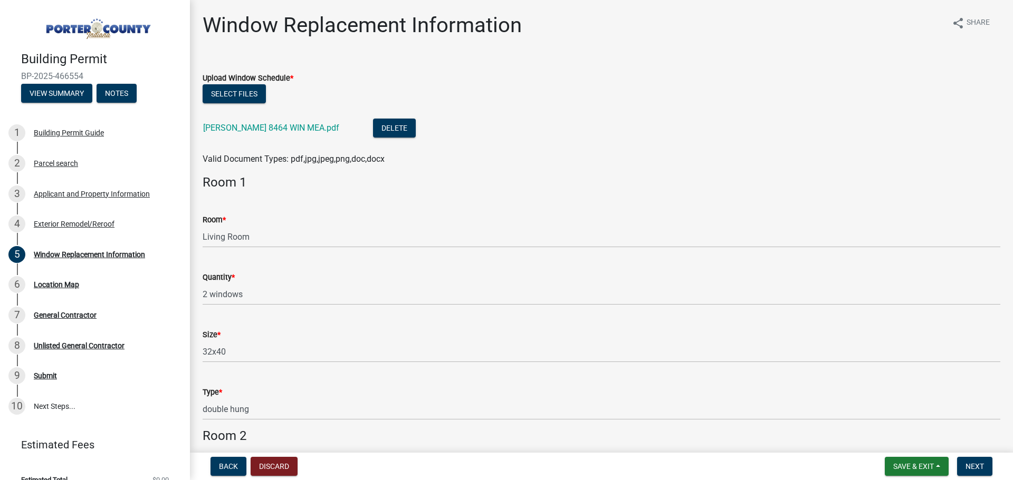
scroll to position [266, 0]
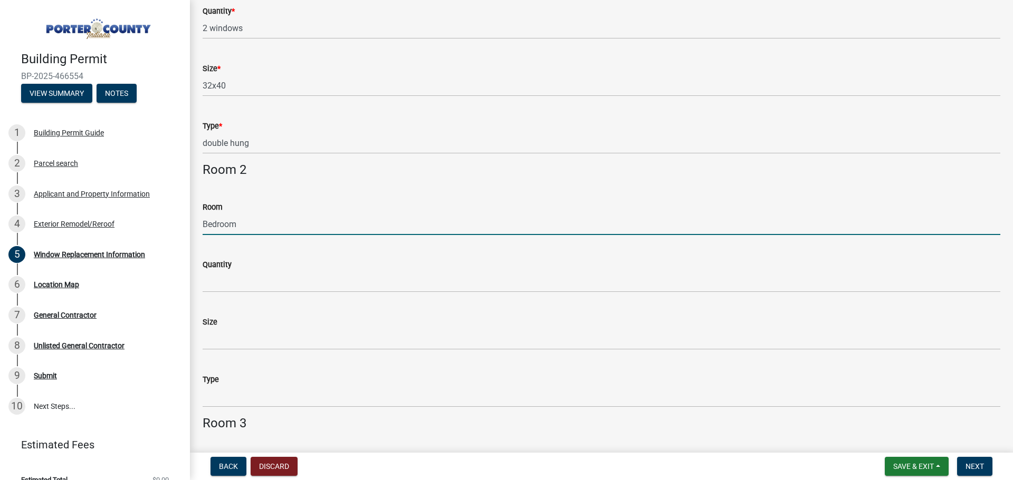
type input "Bedroom"
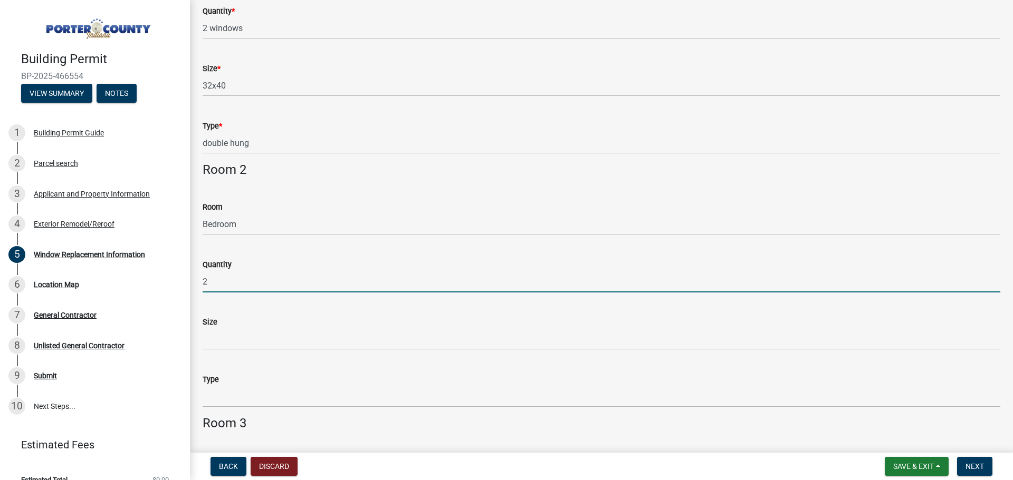
type input "2"
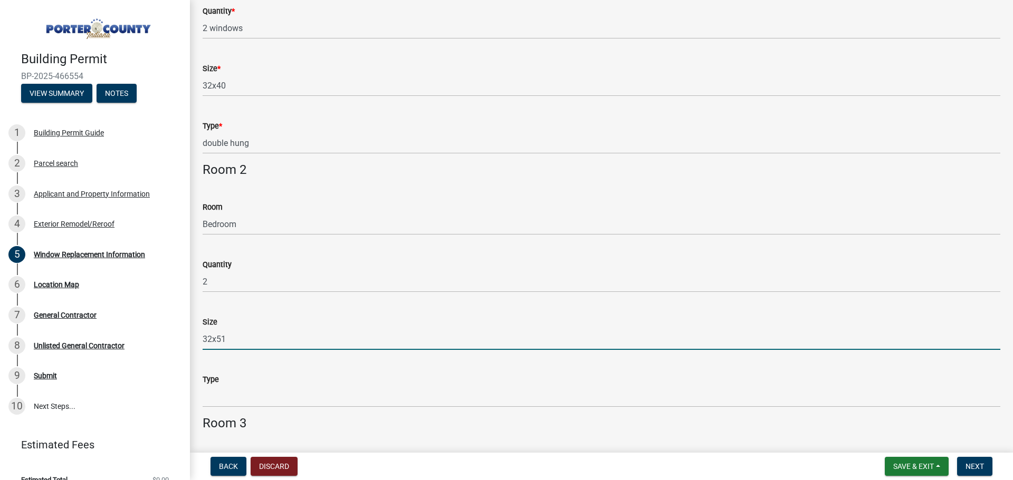
type input "32x51"
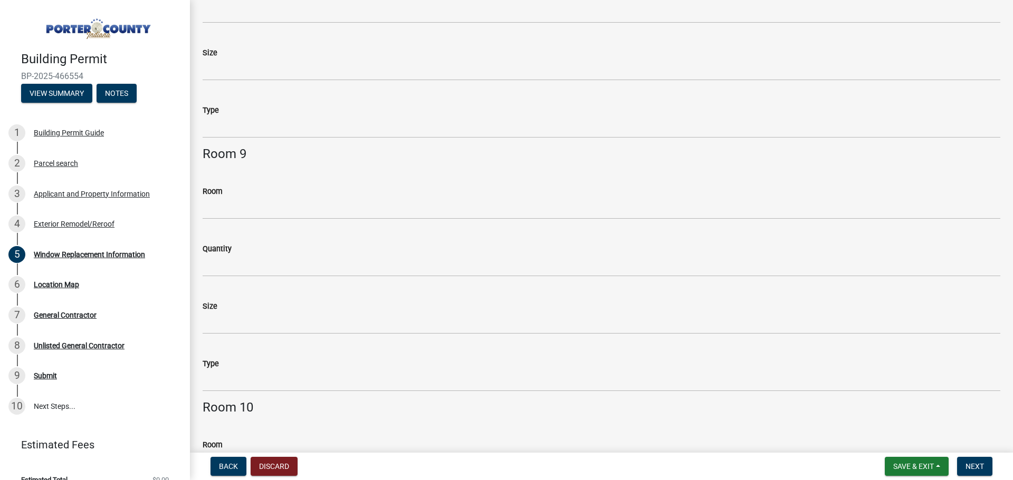
scroll to position [2389, 0]
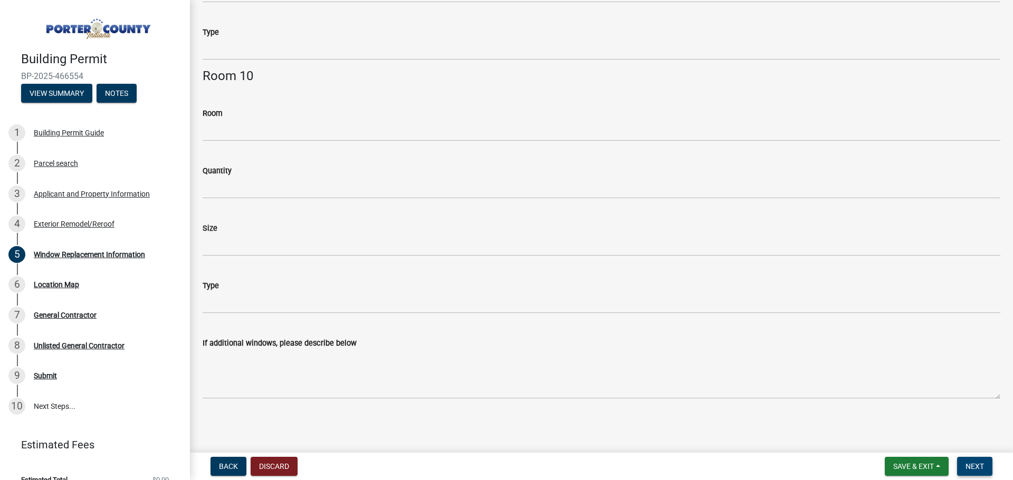
type input "Double Hung"
click at [961, 465] on button "Next" at bounding box center [974, 466] width 35 height 19
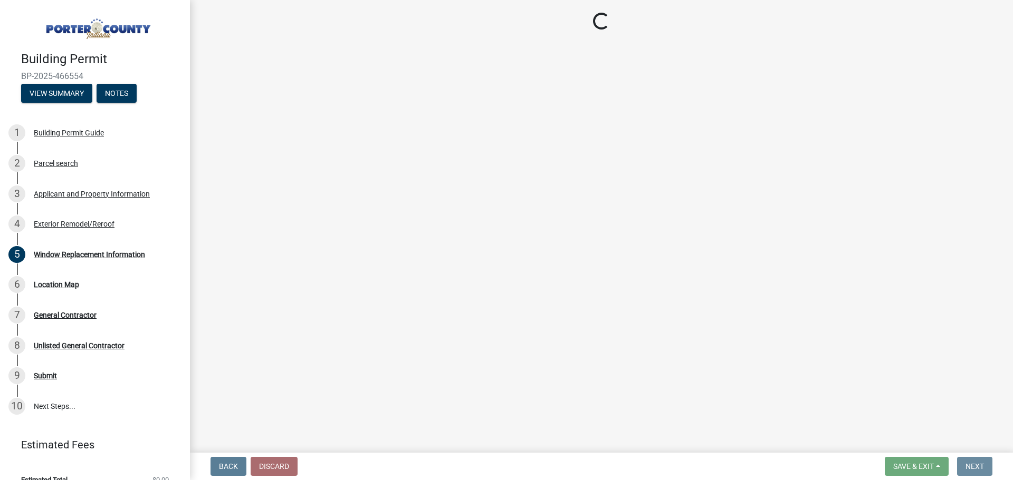
scroll to position [0, 0]
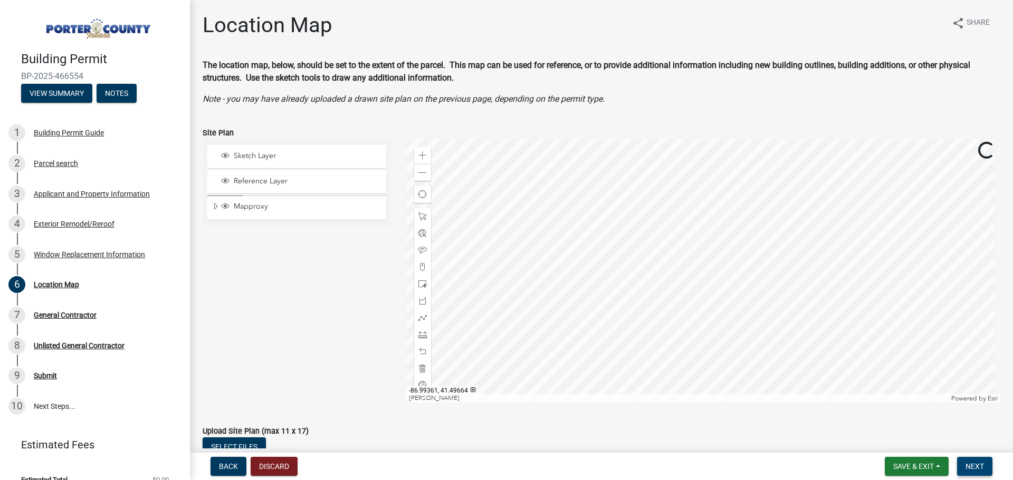
click at [964, 469] on button "Next" at bounding box center [974, 466] width 35 height 19
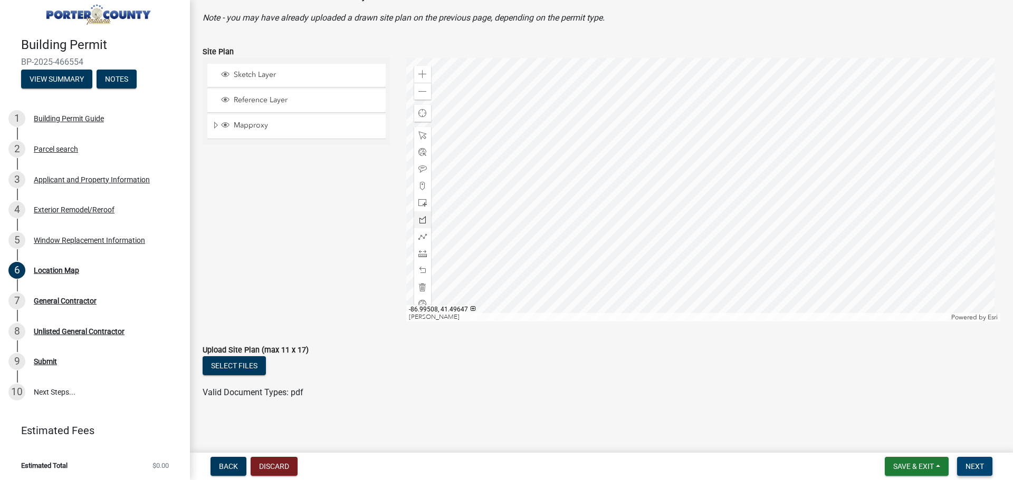
scroll to position [82, 0]
click at [714, 186] on div at bounding box center [703, 189] width 594 height 264
click at [255, 78] on span "Sketch Layer" at bounding box center [306, 73] width 151 height 9
click at [685, 212] on div at bounding box center [703, 189] width 594 height 264
click at [987, 471] on button "Next" at bounding box center [974, 466] width 35 height 19
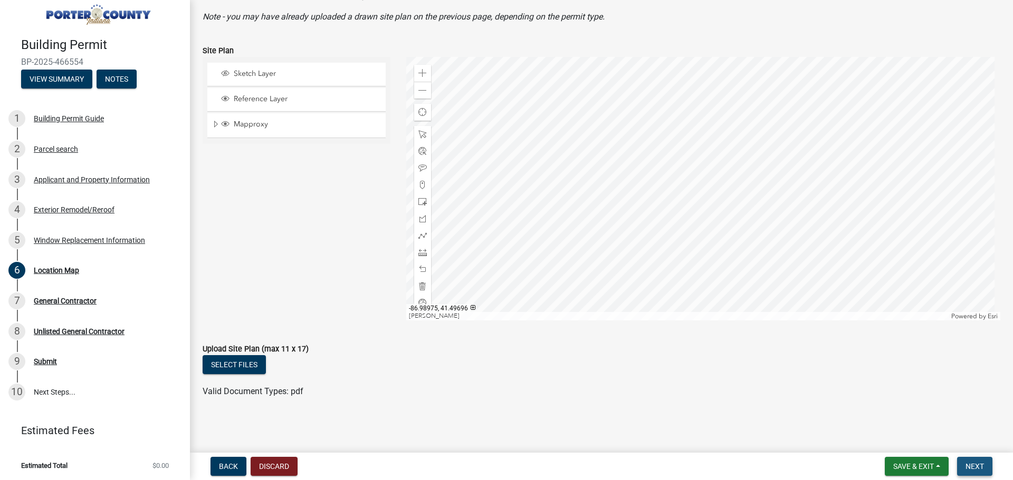
scroll to position [0, 0]
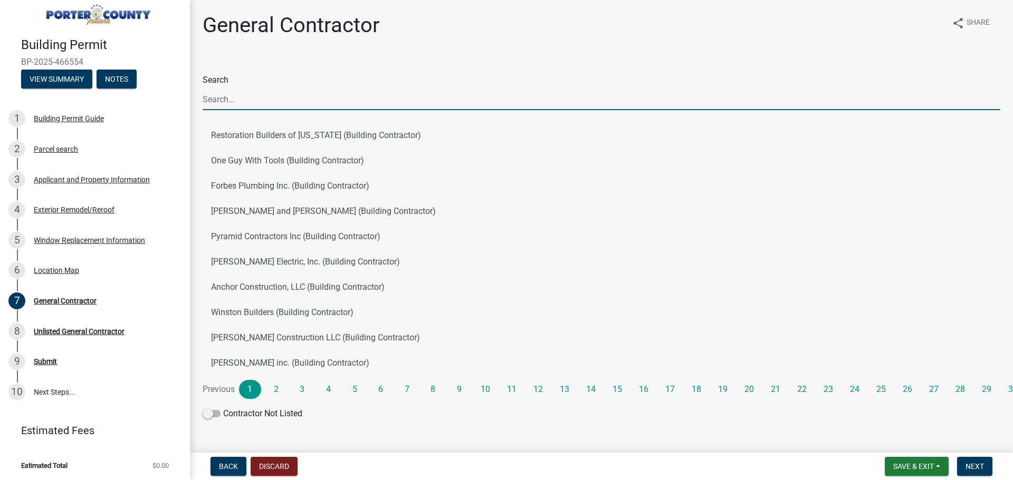
click at [324, 99] on input "Search" at bounding box center [601, 100] width 797 height 22
type input "champion"
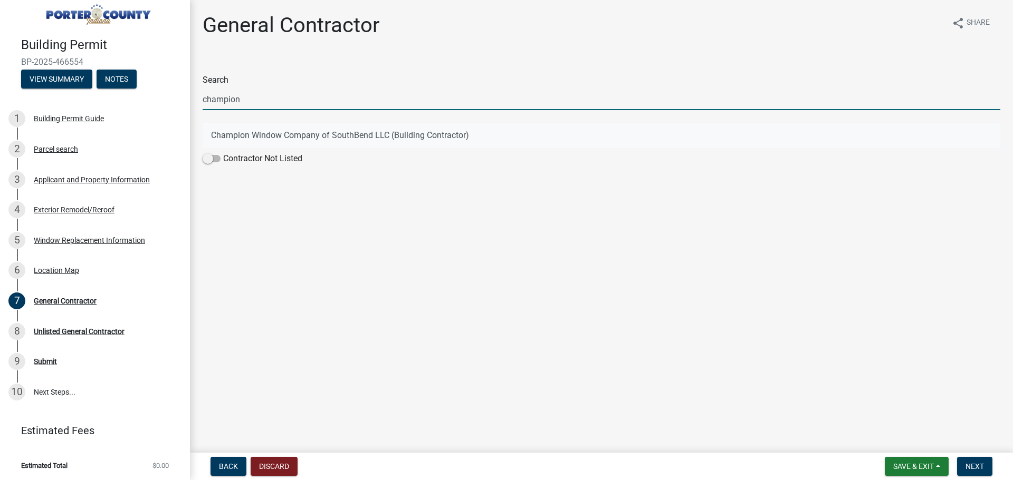
click at [344, 138] on button "Champion Window Company of SouthBend LLC (Building Contractor)" at bounding box center [601, 135] width 797 height 25
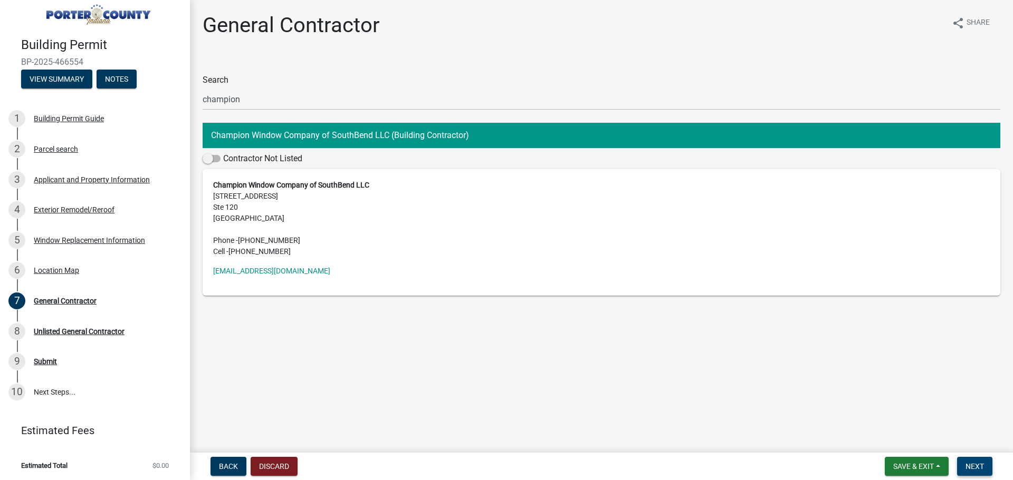
click at [964, 461] on button "Next" at bounding box center [974, 466] width 35 height 19
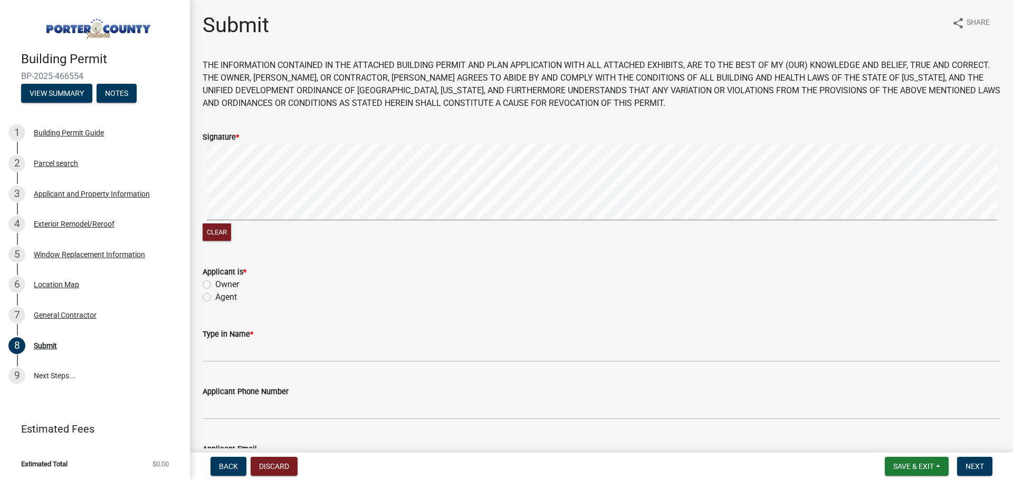
click at [215, 298] on label "Agent" at bounding box center [226, 297] width 22 height 13
click at [215, 298] on input "Agent" at bounding box center [218, 294] width 7 height 7
radio input "true"
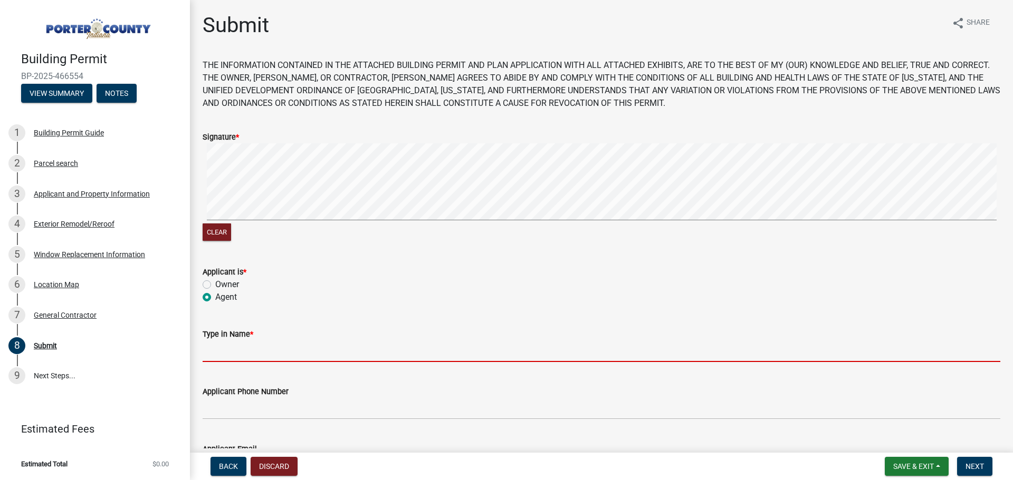
click at [244, 355] on input "Type in Name *" at bounding box center [601, 352] width 797 height 22
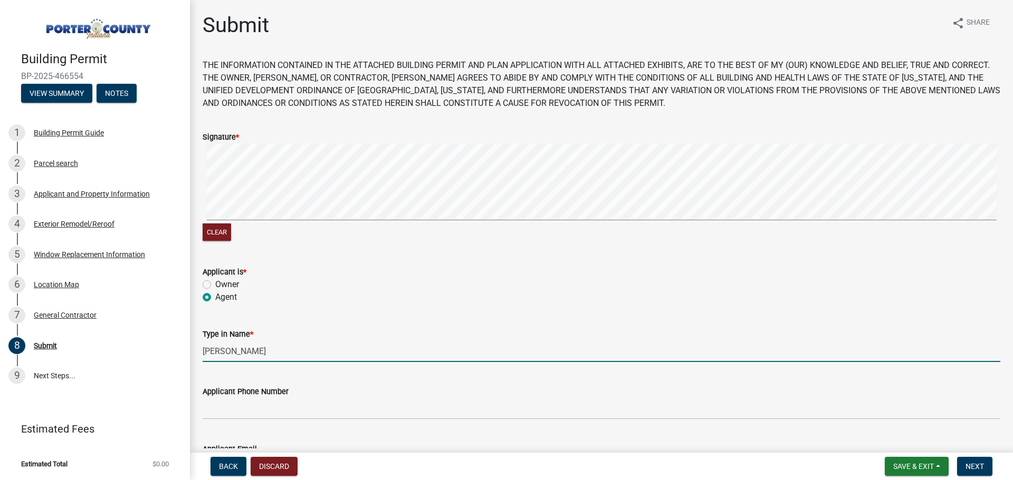
type input "[PERSON_NAME]"
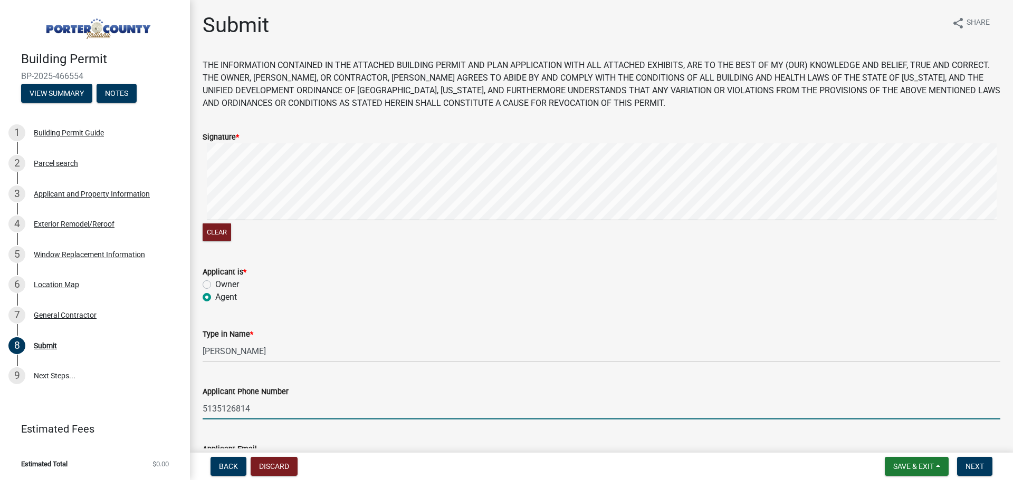
type input "5135126814"
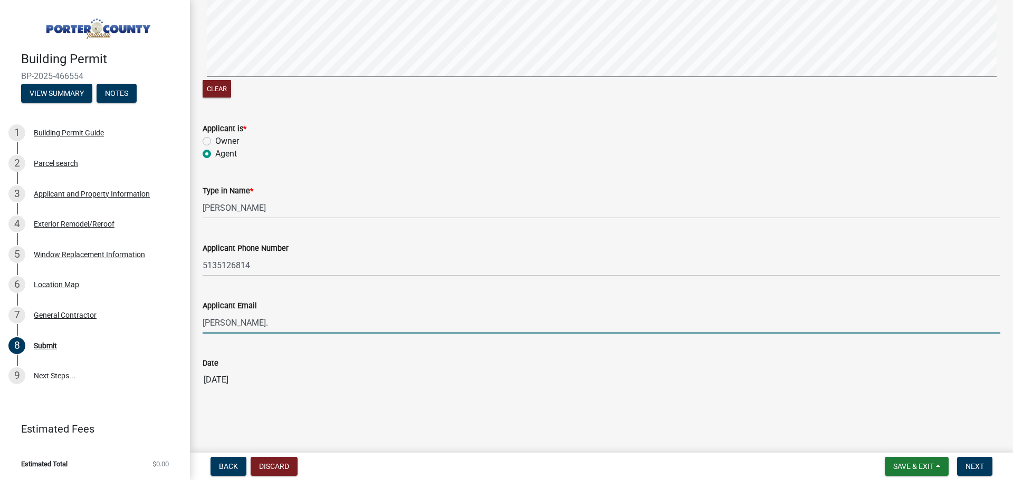
type input "[PERSON_NAME][EMAIL_ADDRESS][DOMAIN_NAME]"
click at [986, 460] on button "Next" at bounding box center [974, 466] width 35 height 19
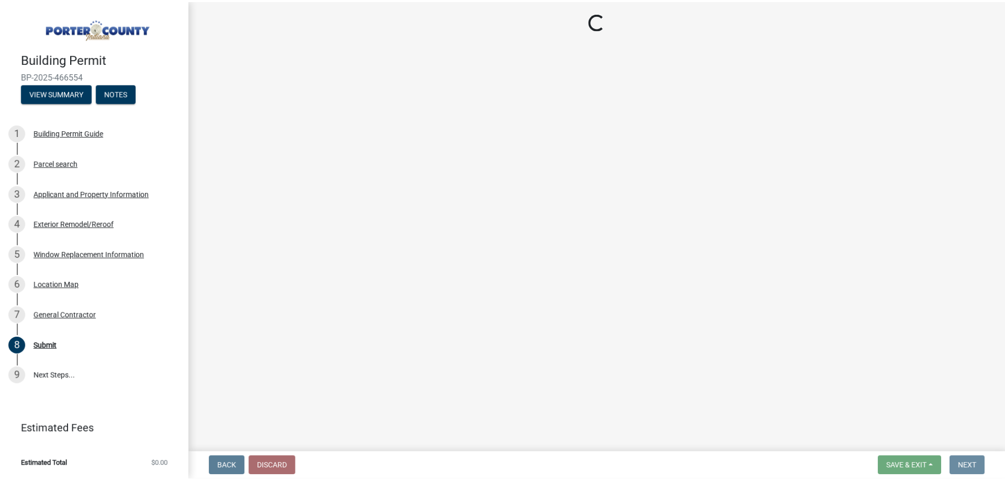
scroll to position [0, 0]
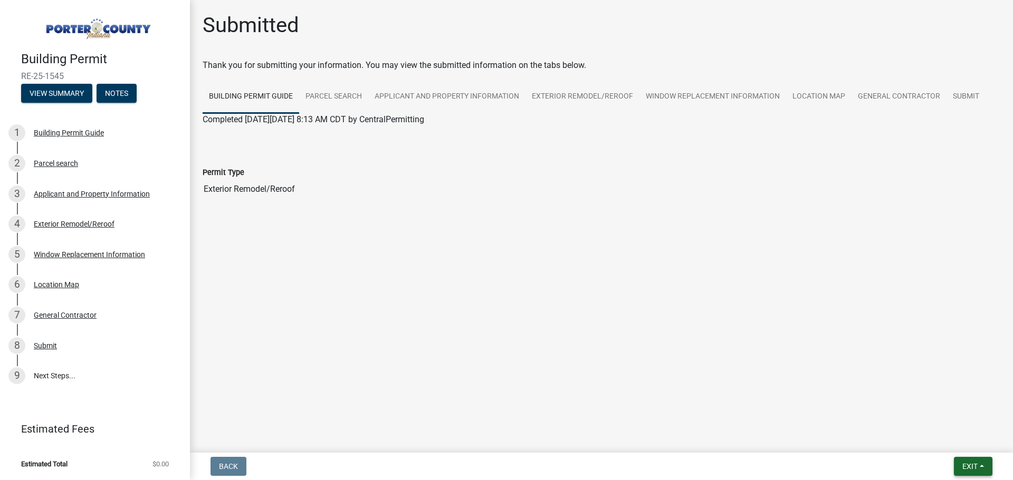
click at [963, 466] on span "Exit" at bounding box center [969, 467] width 15 height 8
click at [930, 441] on button "Save & Exit" at bounding box center [950, 439] width 84 height 25
